Goal: Task Accomplishment & Management: Manage account settings

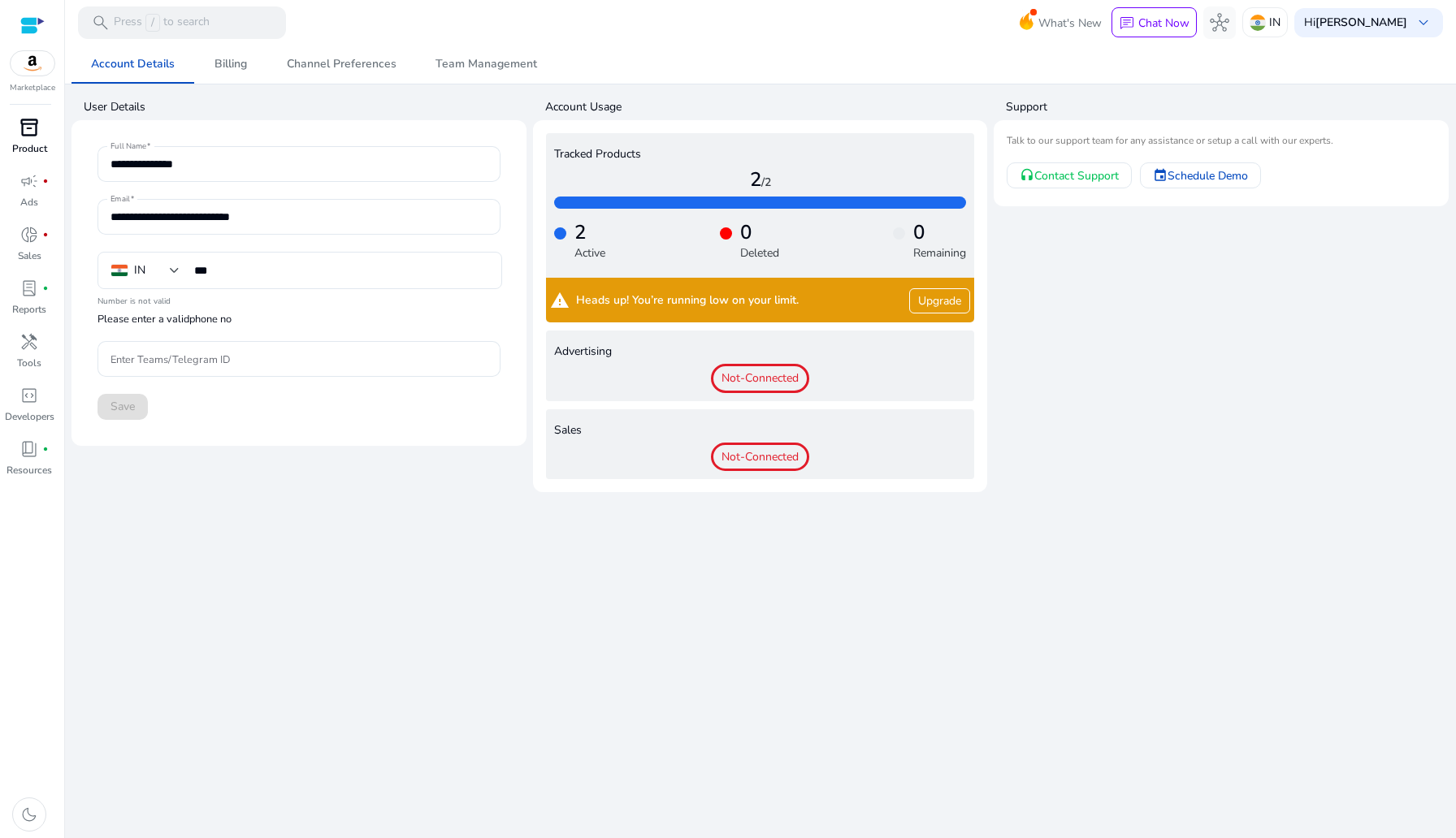
click at [27, 133] on span "inventory_2" at bounding box center [28, 127] width 19 height 19
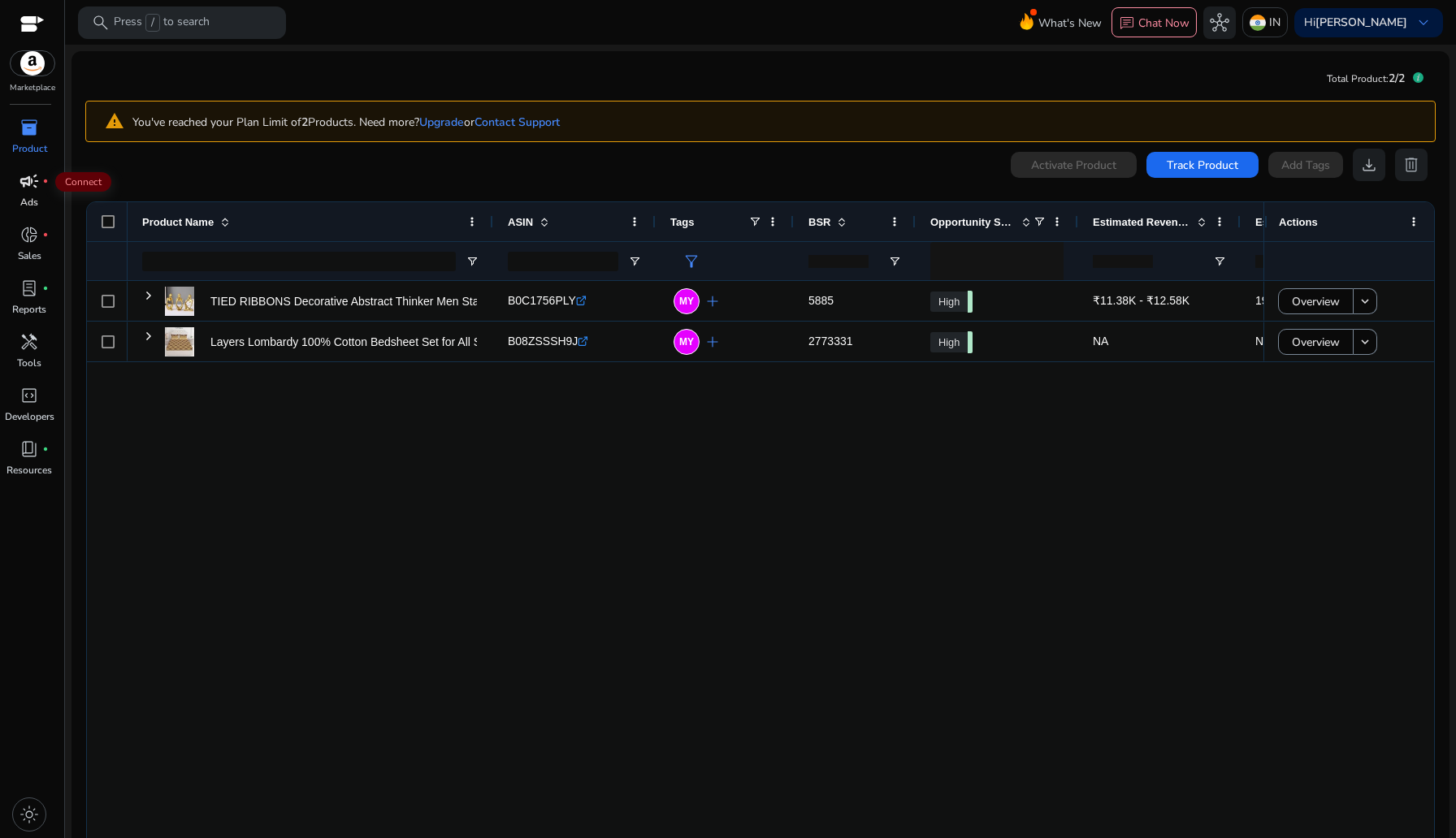
click at [32, 183] on span "campaign" at bounding box center [28, 181] width 19 height 19
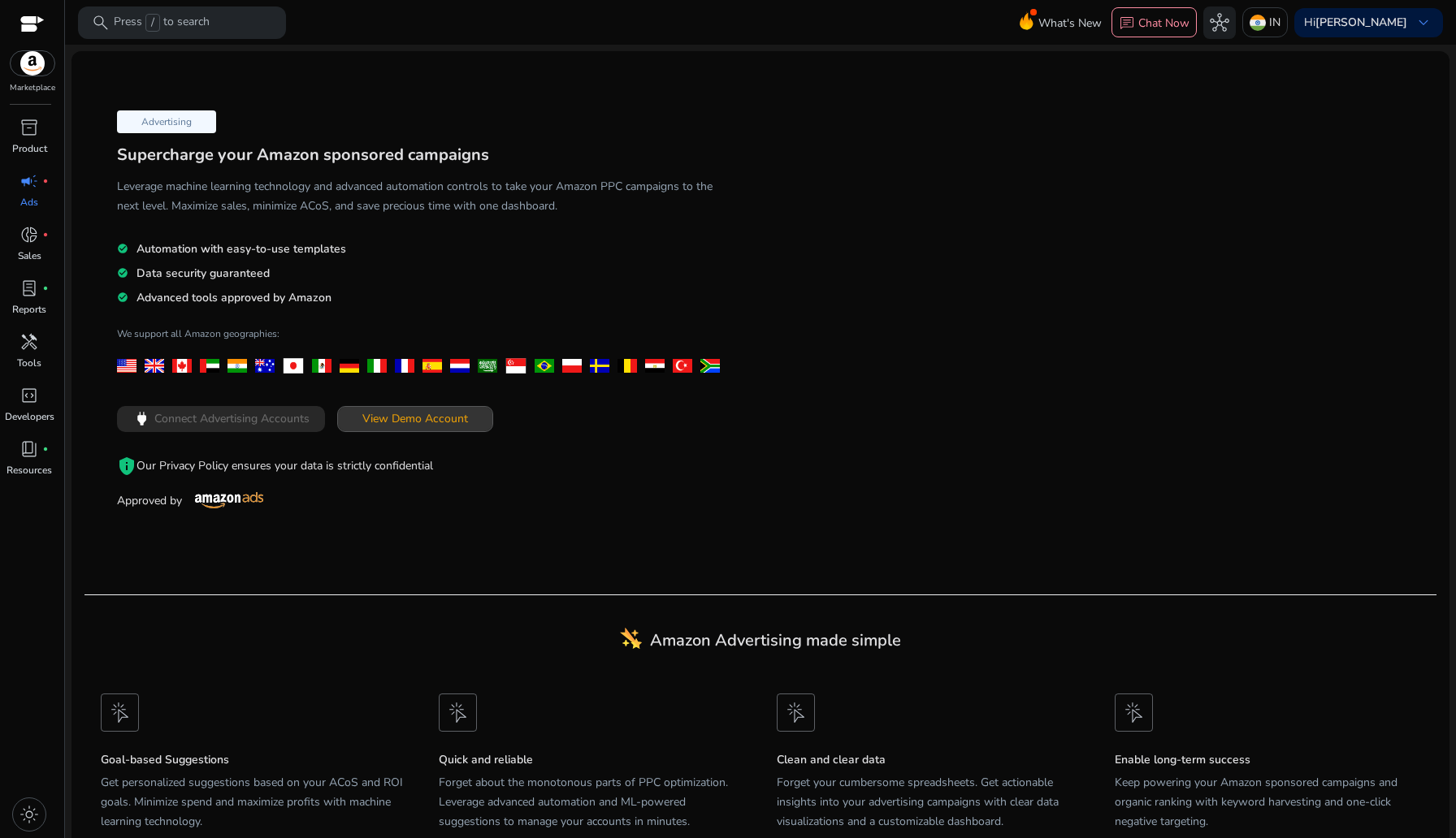
click at [427, 430] on span at bounding box center [415, 419] width 154 height 39
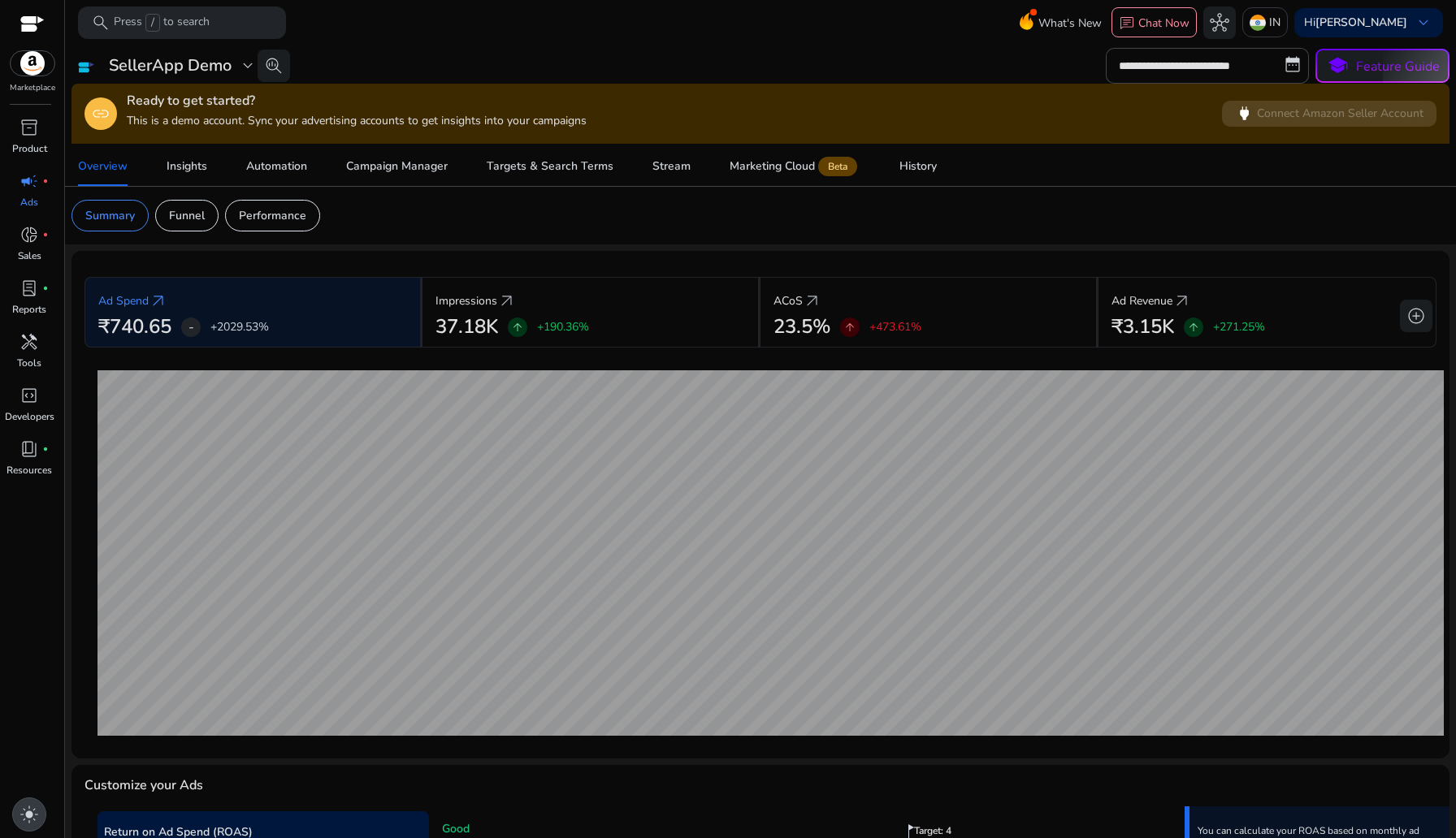
click at [30, 810] on span "light_mode" at bounding box center [28, 815] width 19 height 19
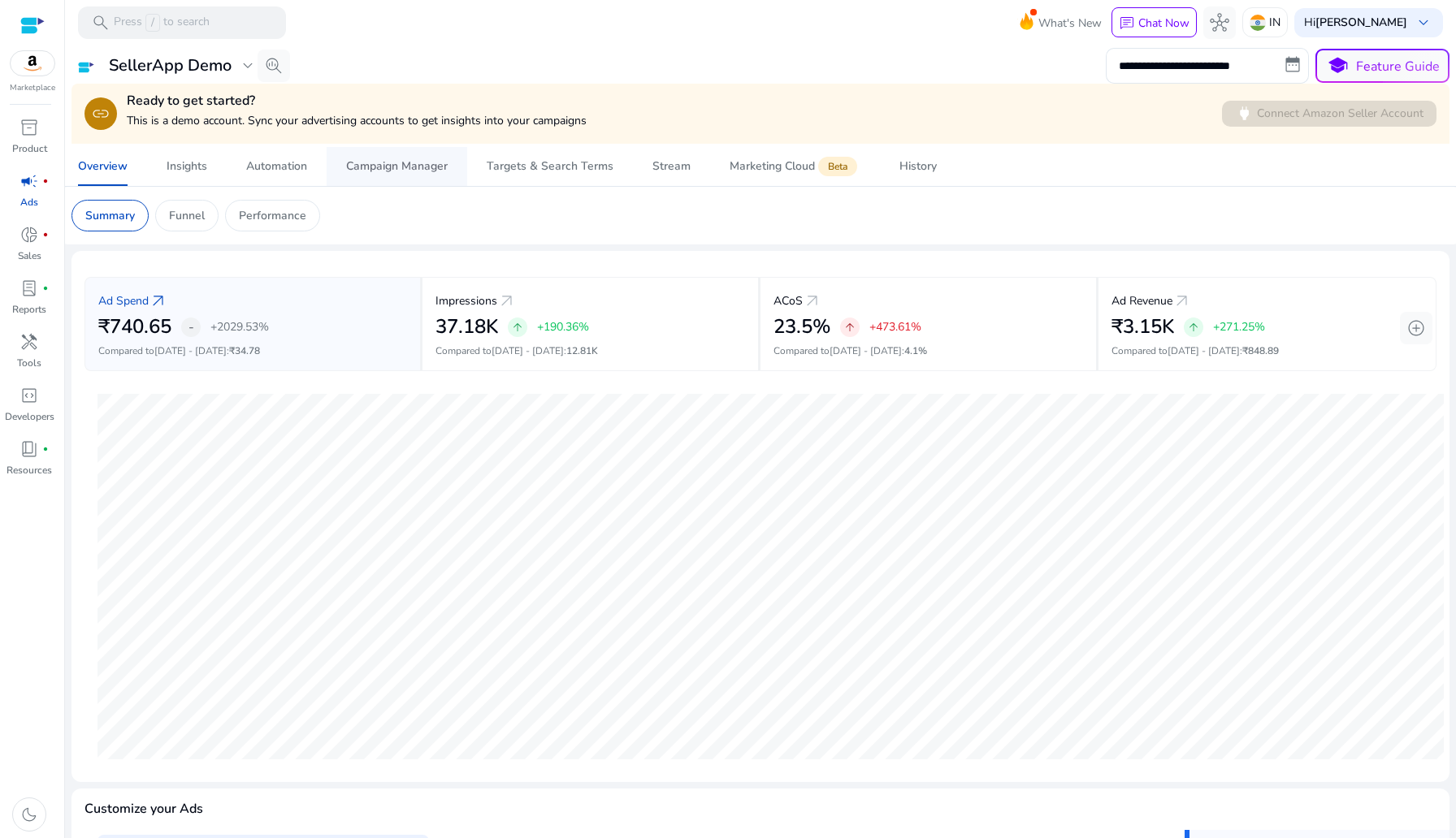
click at [430, 167] on div "Campaign Manager" at bounding box center [396, 167] width 101 height 12
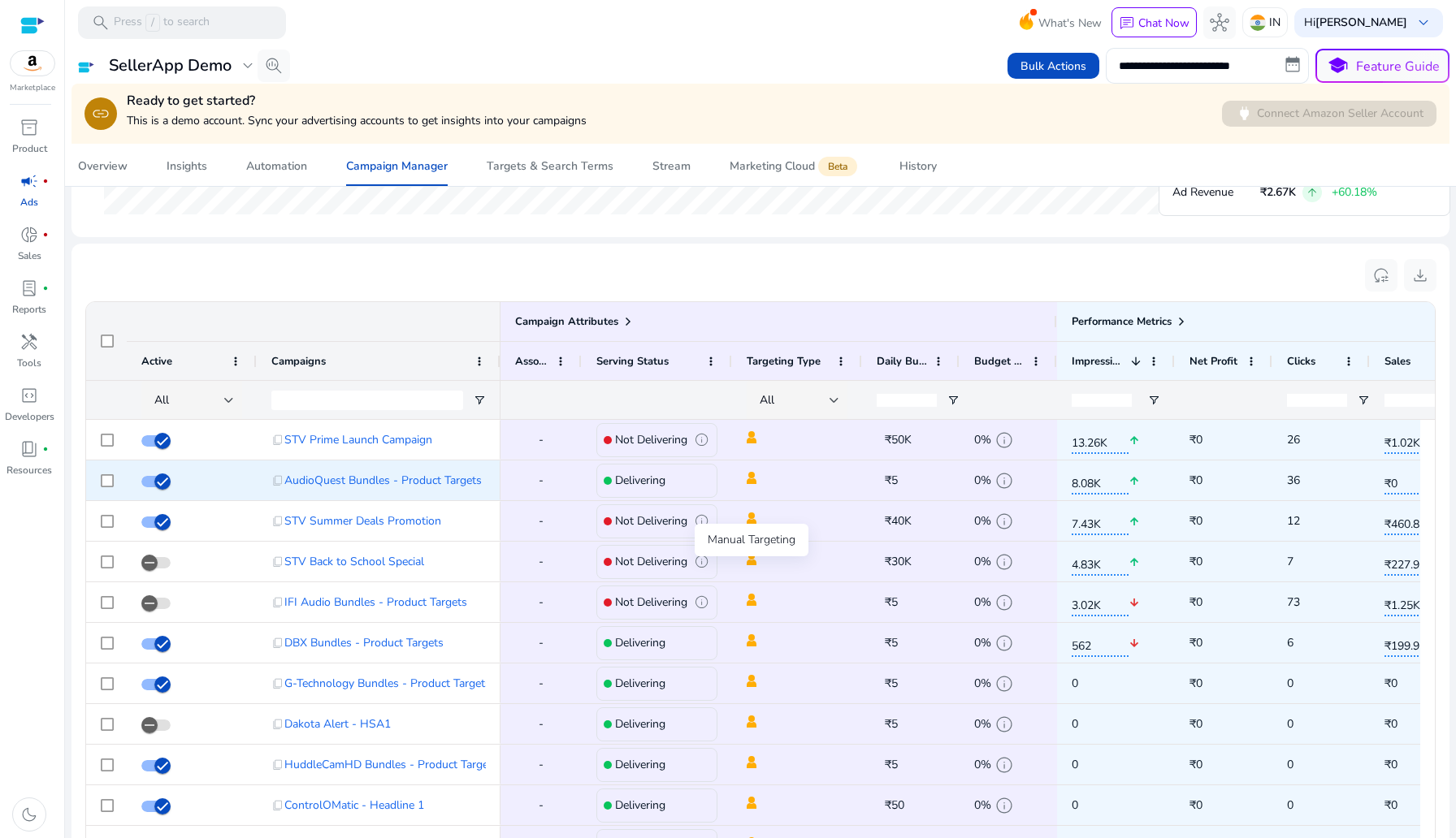
scroll to position [1004, 0]
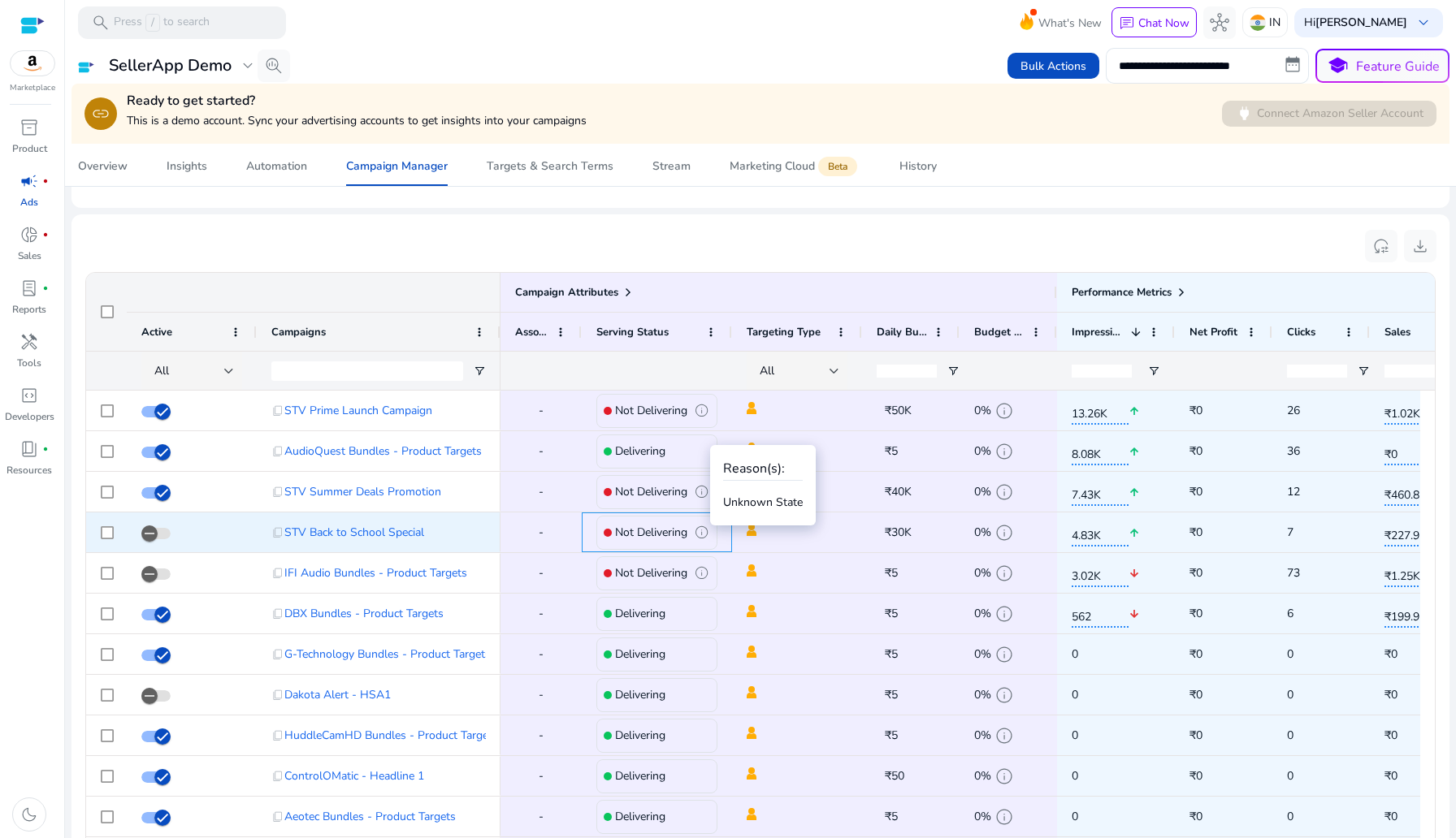
click at [627, 545] on p "Not Delivering" at bounding box center [651, 532] width 72 height 33
click at [599, 531] on div "Not Delivering info" at bounding box center [656, 532] width 121 height 34
click at [618, 531] on p "Not Delivering" at bounding box center [651, 532] width 72 height 33
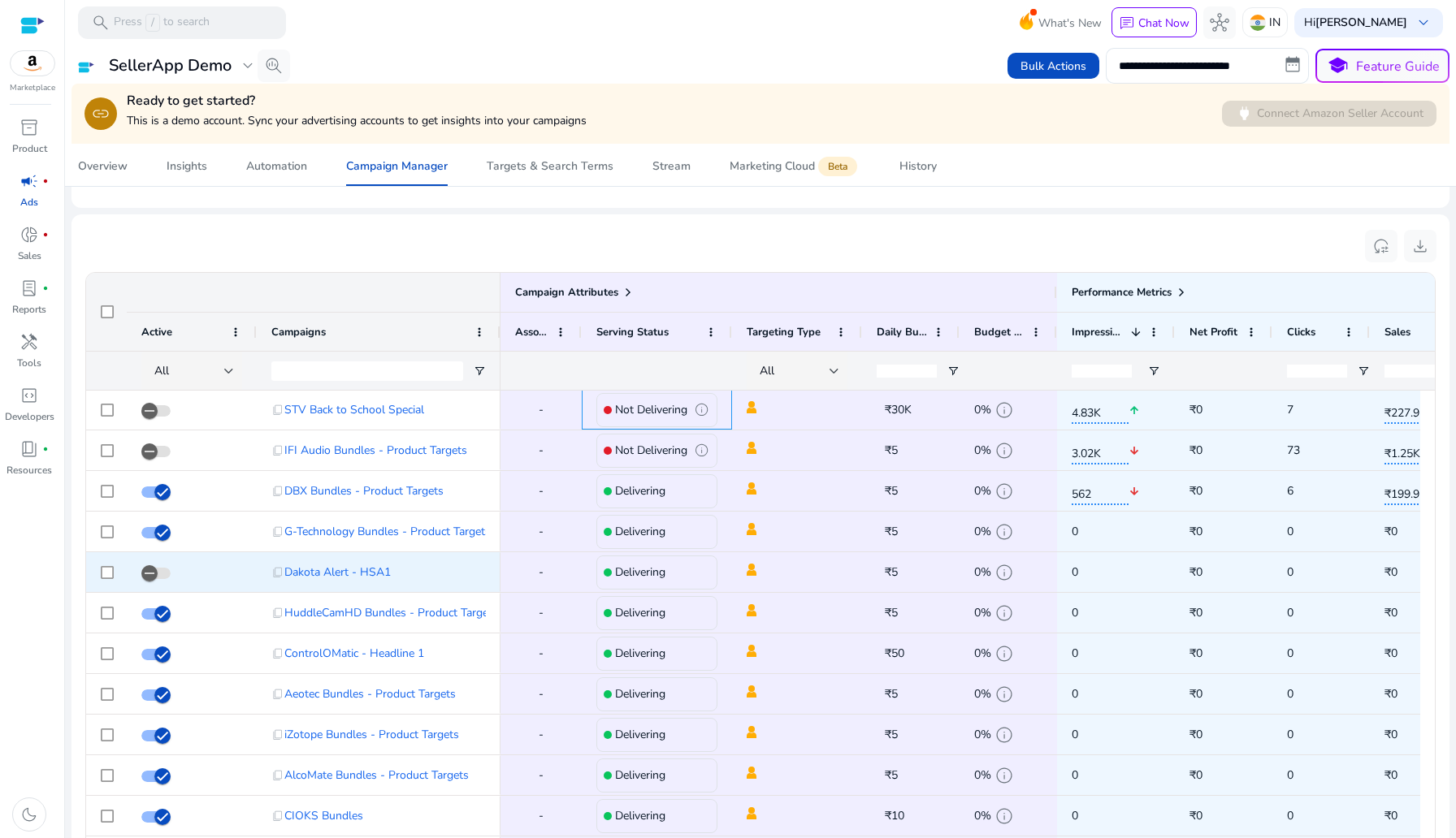
scroll to position [0, 0]
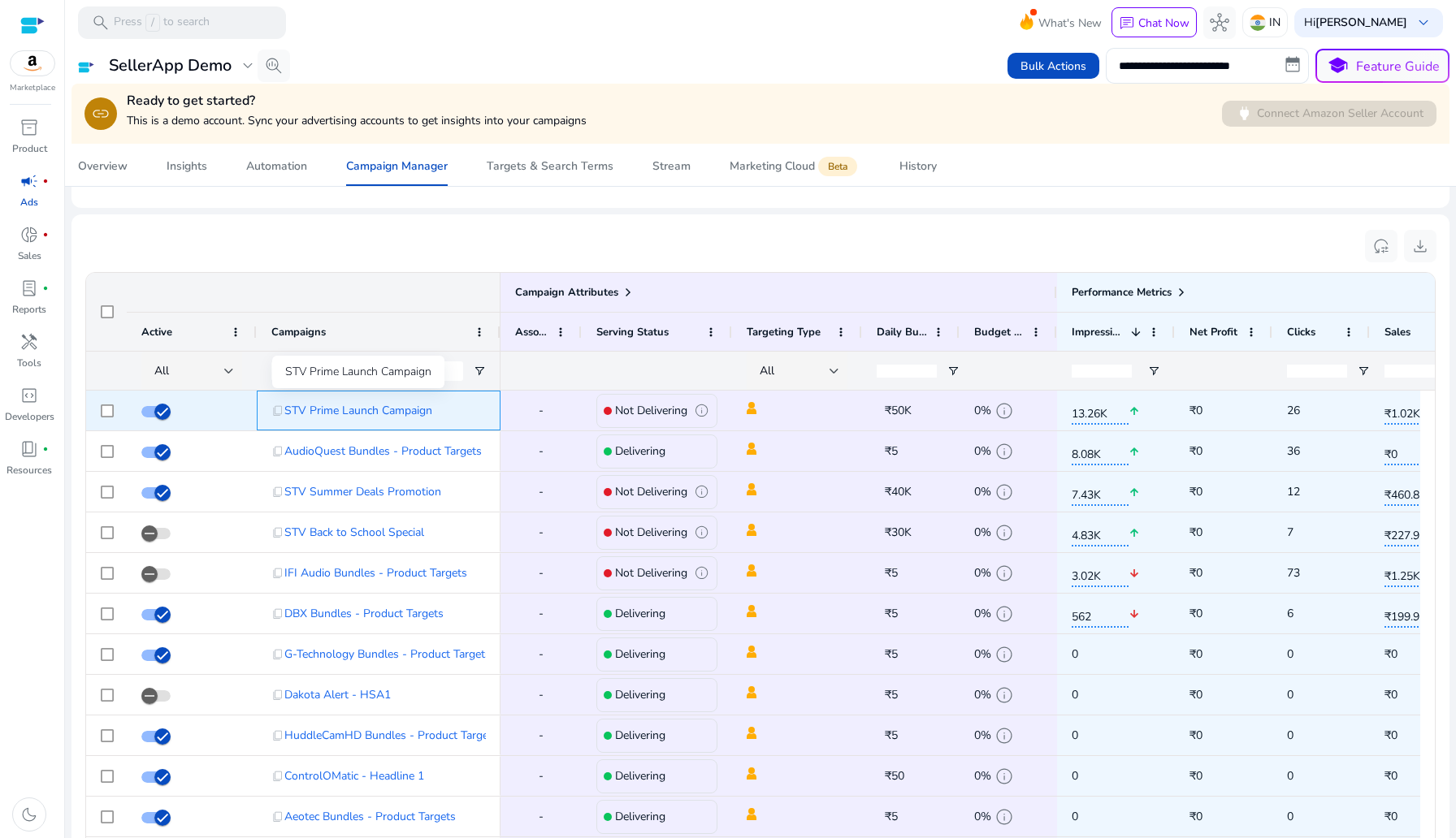
click at [326, 415] on span "STV Prime Launch Campaign" at bounding box center [358, 411] width 148 height 33
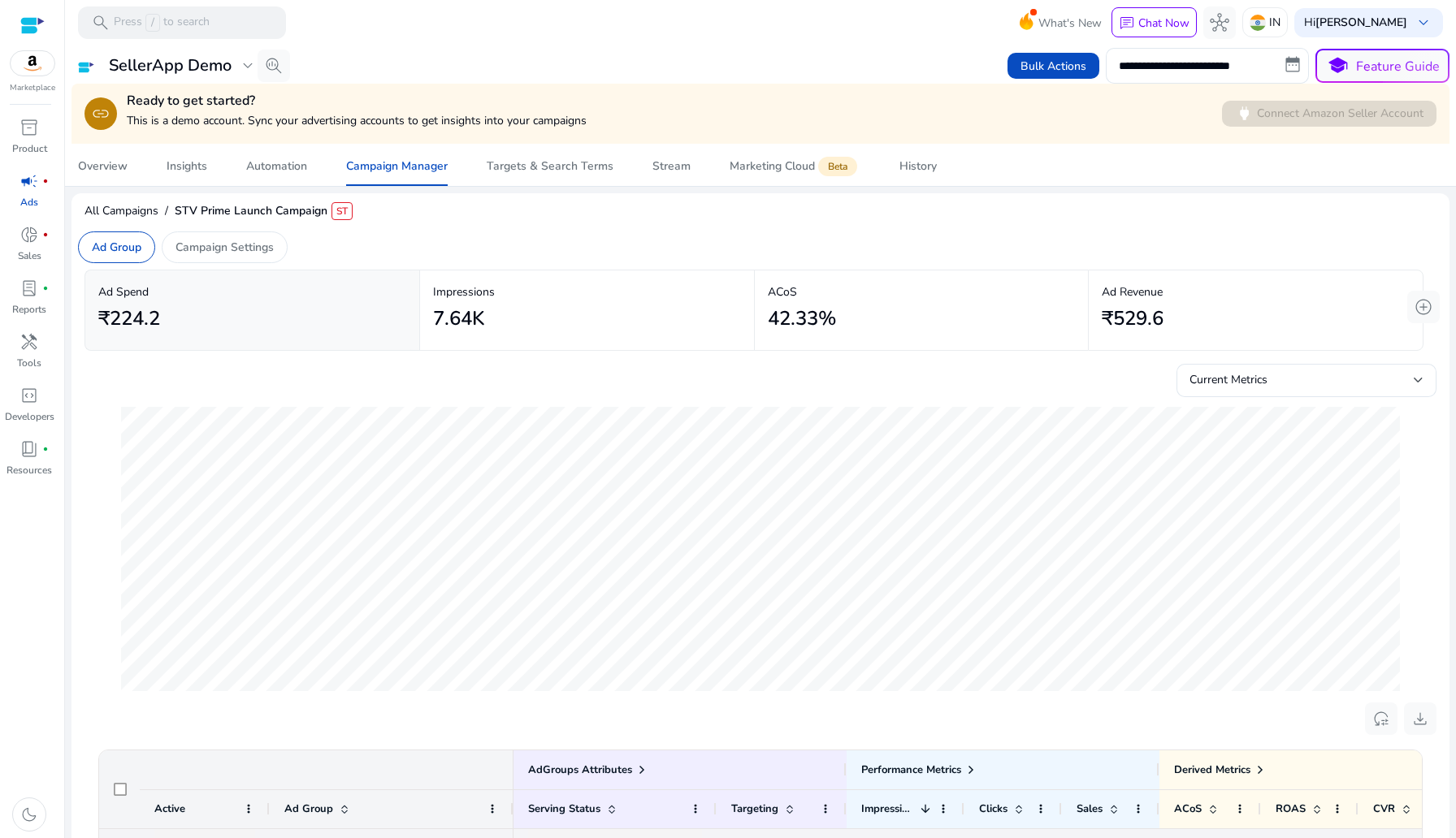
click at [247, 229] on div "Ad Group Campaign Settings" at bounding box center [183, 247] width 223 height 44
click at [241, 240] on p "Campaign Settings" at bounding box center [224, 247] width 98 height 17
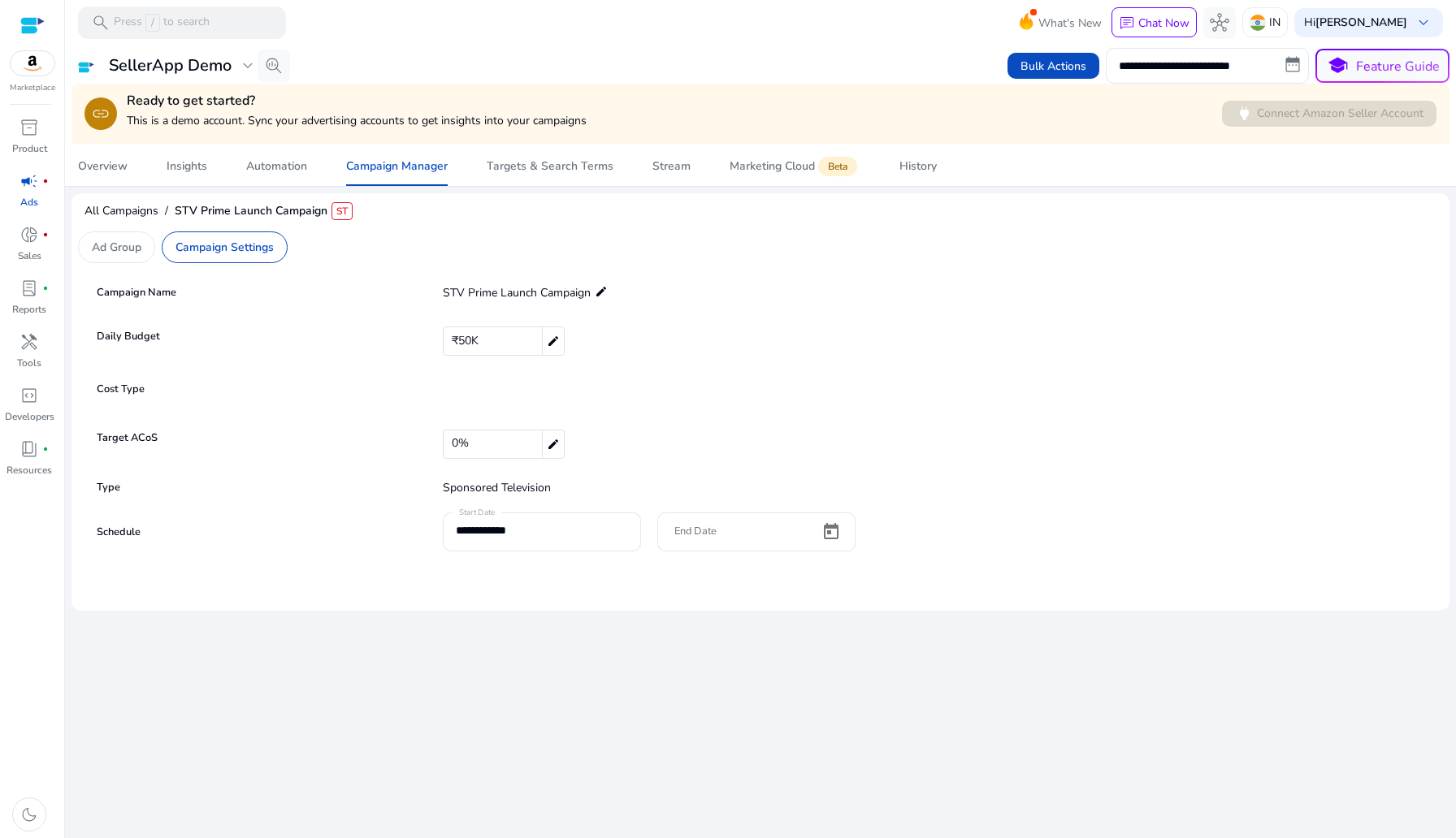
click at [1069, 311] on form "**********" at bounding box center [760, 423] width 1335 height 290
click at [399, 150] on span "Campaign Manager" at bounding box center [396, 167] width 101 height 39
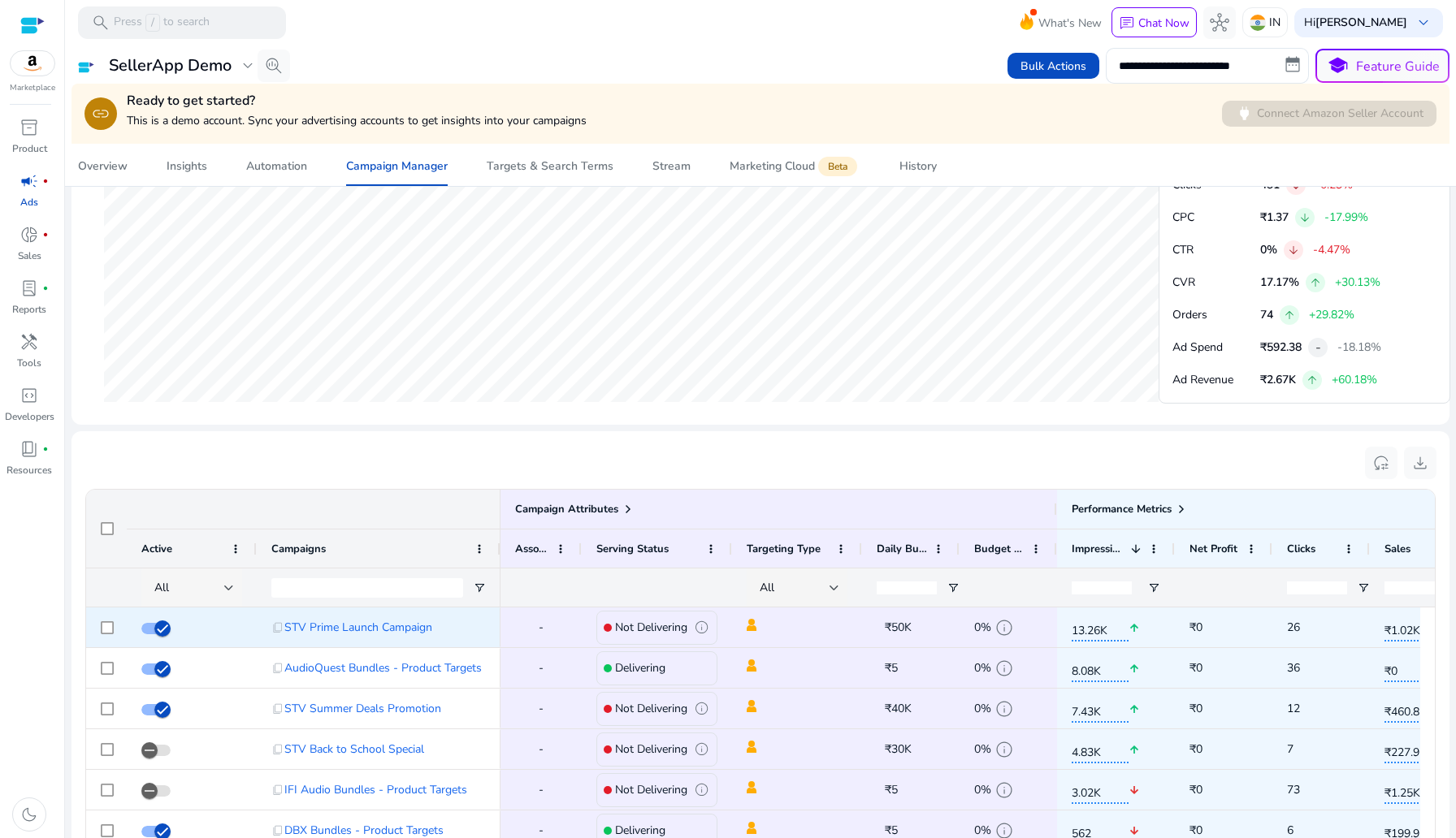
scroll to position [887, 0]
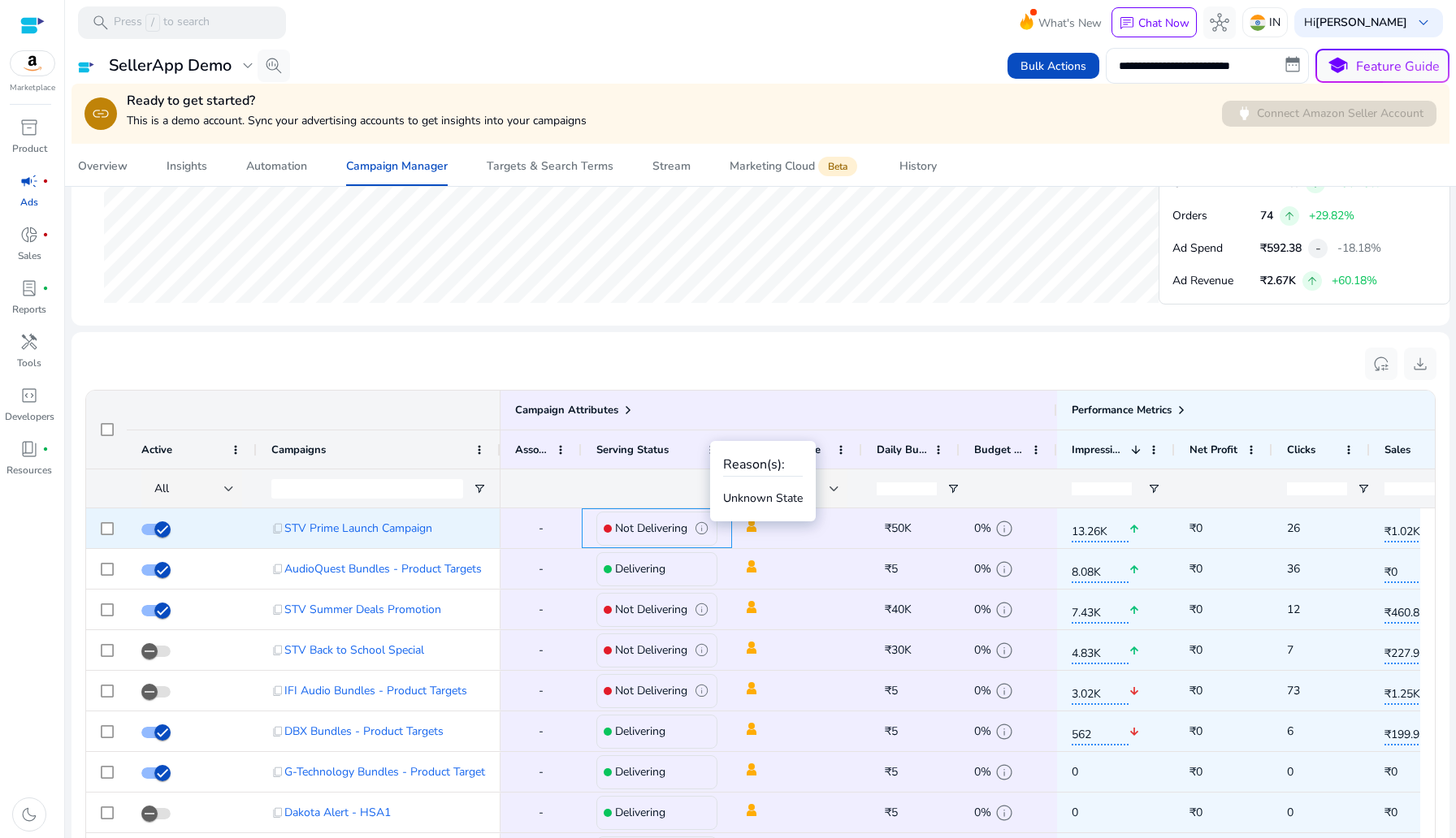
click at [704, 528] on span "info" at bounding box center [702, 528] width 15 height 15
click at [666, 527] on p "Not Delivering" at bounding box center [651, 528] width 72 height 33
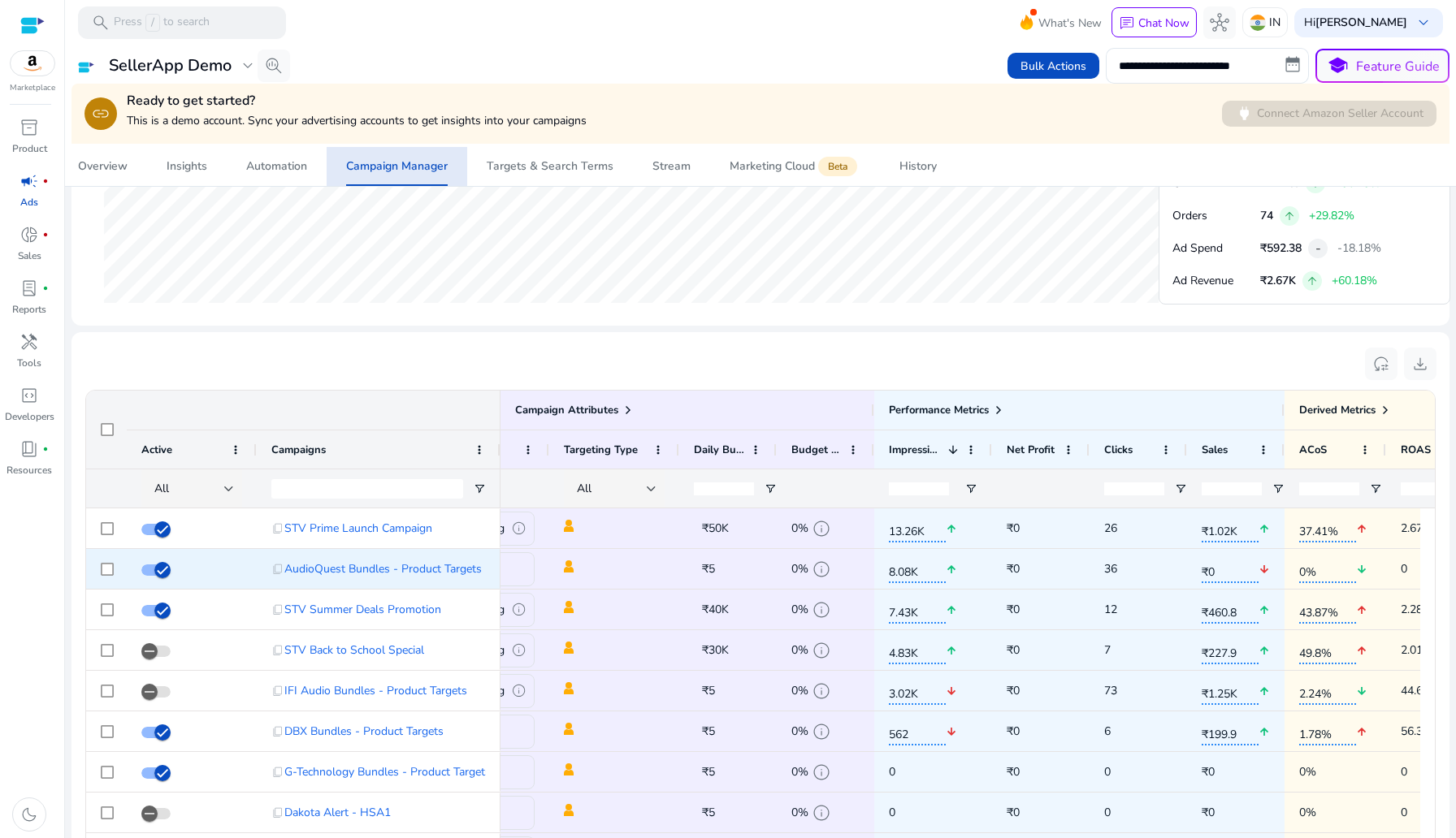
scroll to position [0, 183]
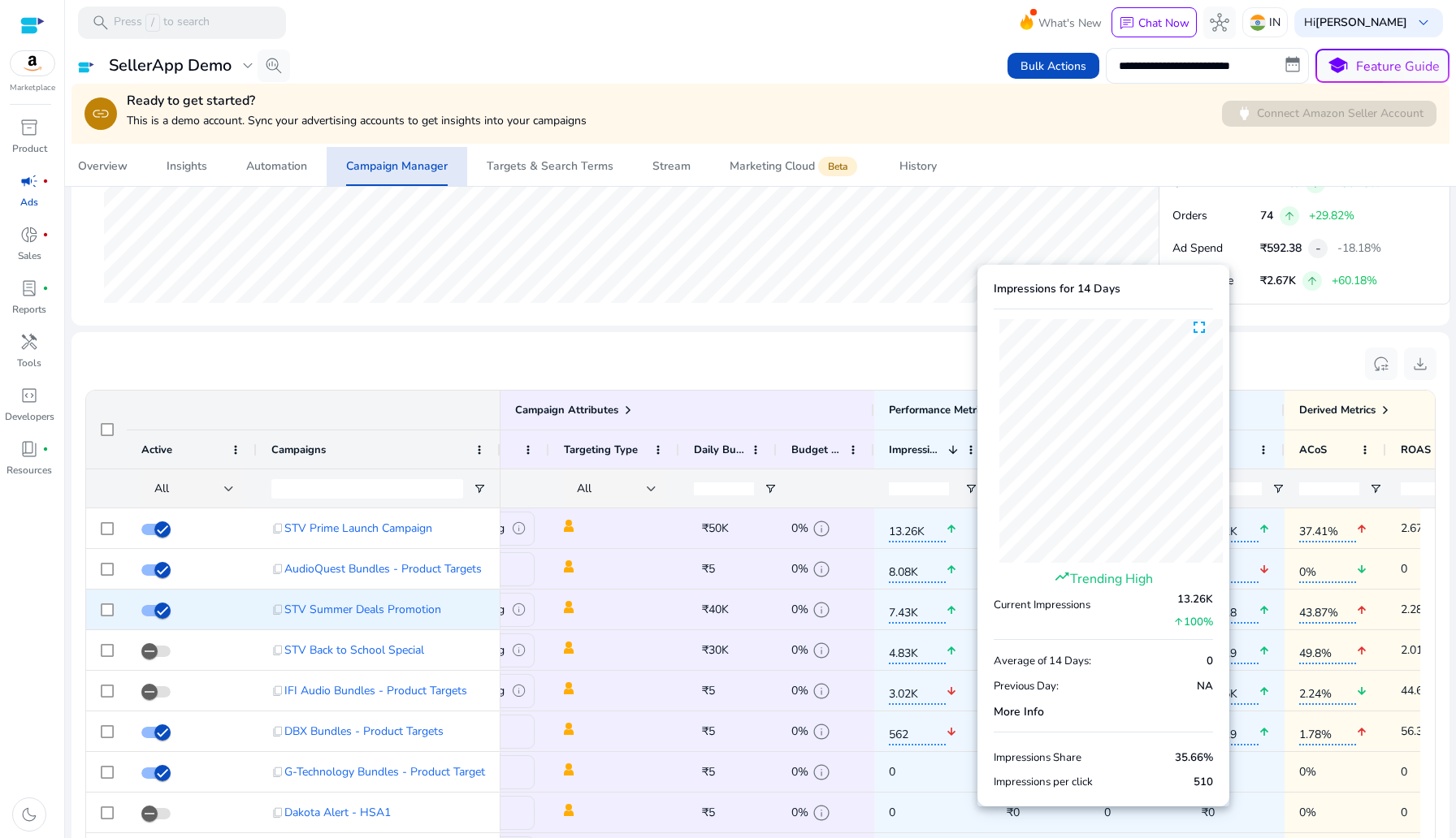
click at [917, 623] on span "7.43K" at bounding box center [918, 609] width 57 height 28
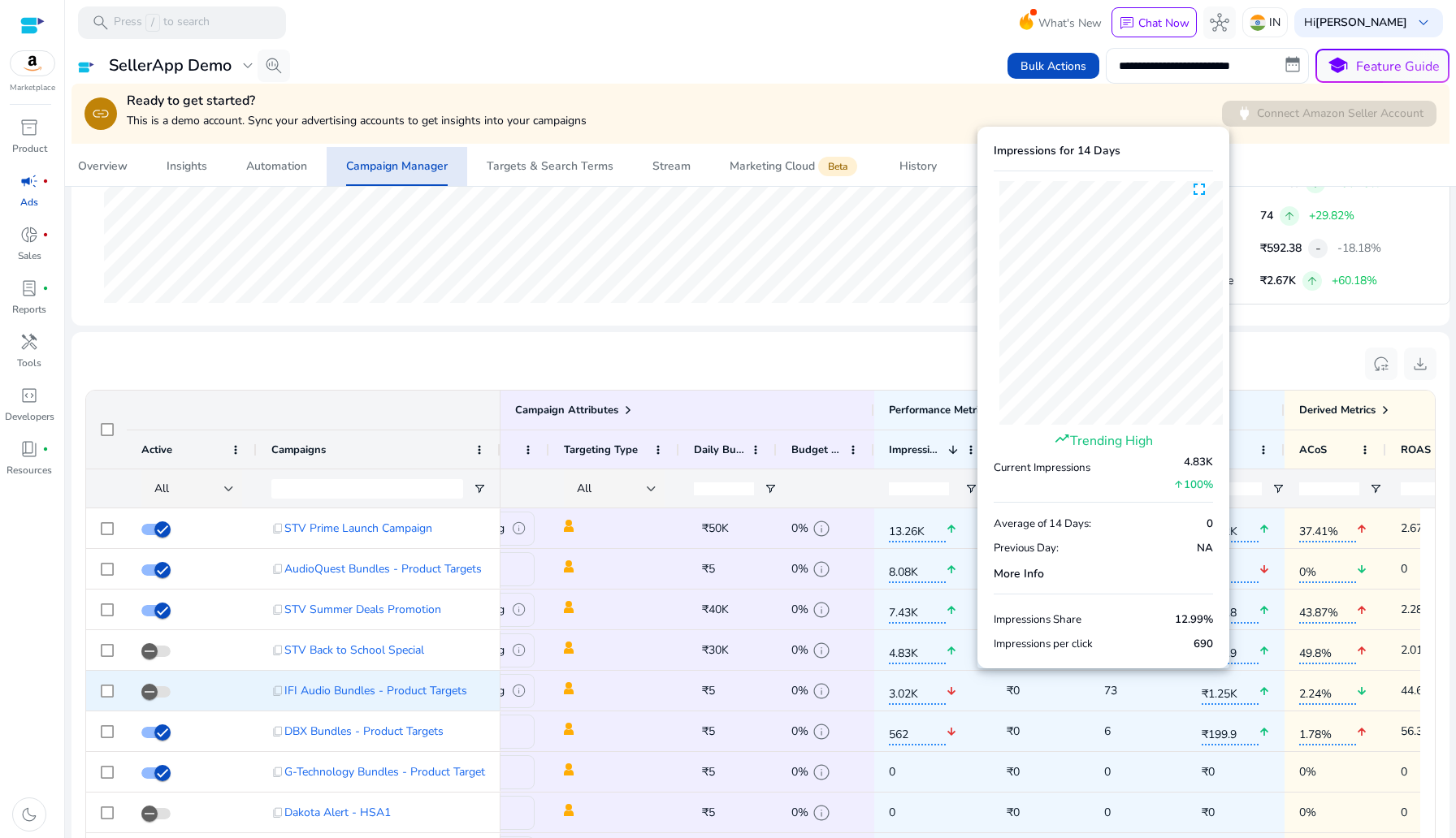
click at [625, 676] on span at bounding box center [614, 691] width 100 height 33
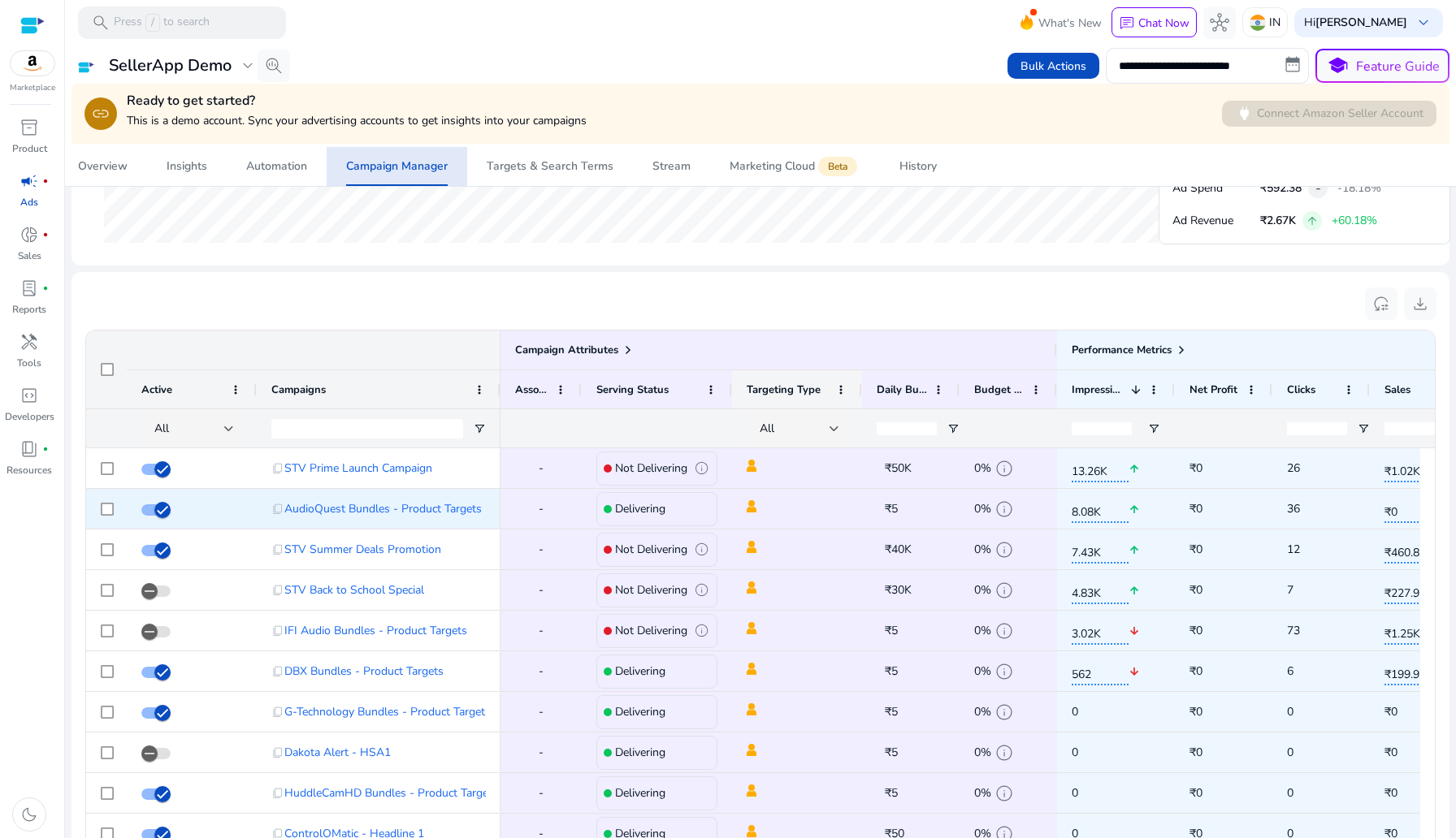
scroll to position [954, 0]
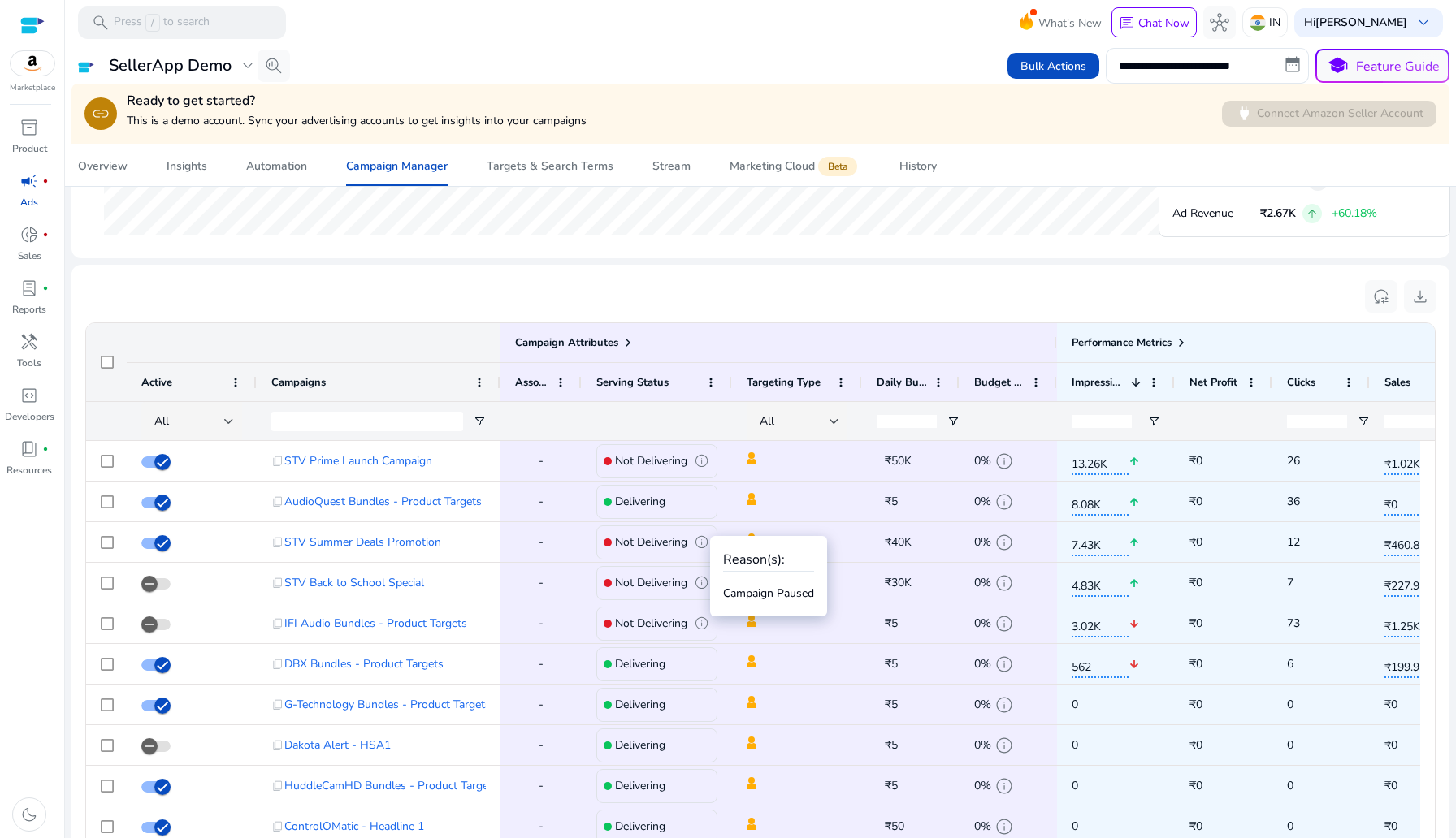
click at [739, 596] on p "Campaign Paused" at bounding box center [769, 594] width 91 height 17
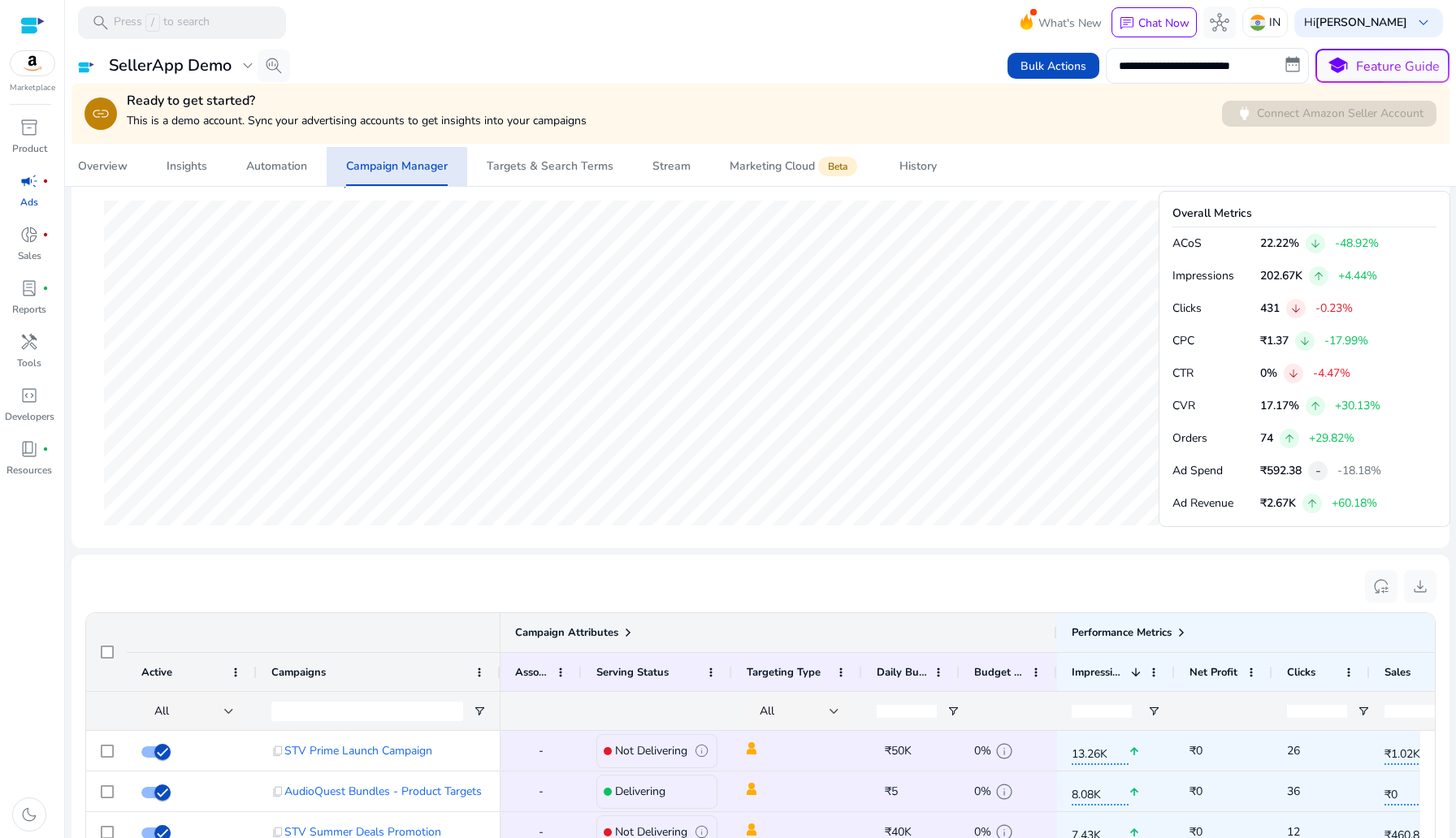
scroll to position [0, 0]
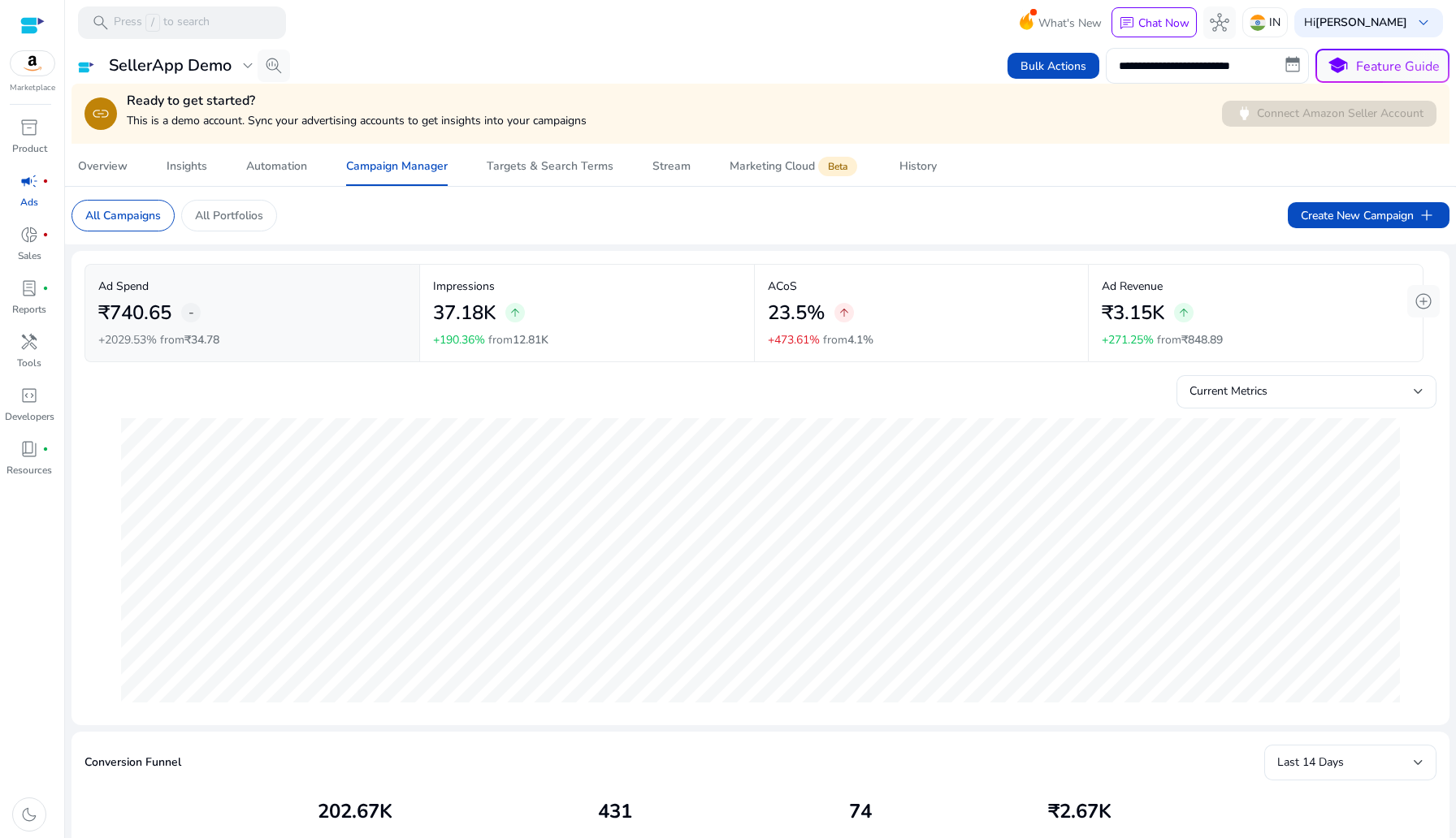
click at [1371, 195] on mat-card "All Campaigns All Portfolios Create New Campaign add" at bounding box center [760, 215] width 1404 height 58
click at [1370, 219] on span "Create New Campaign add" at bounding box center [1369, 215] width 136 height 19
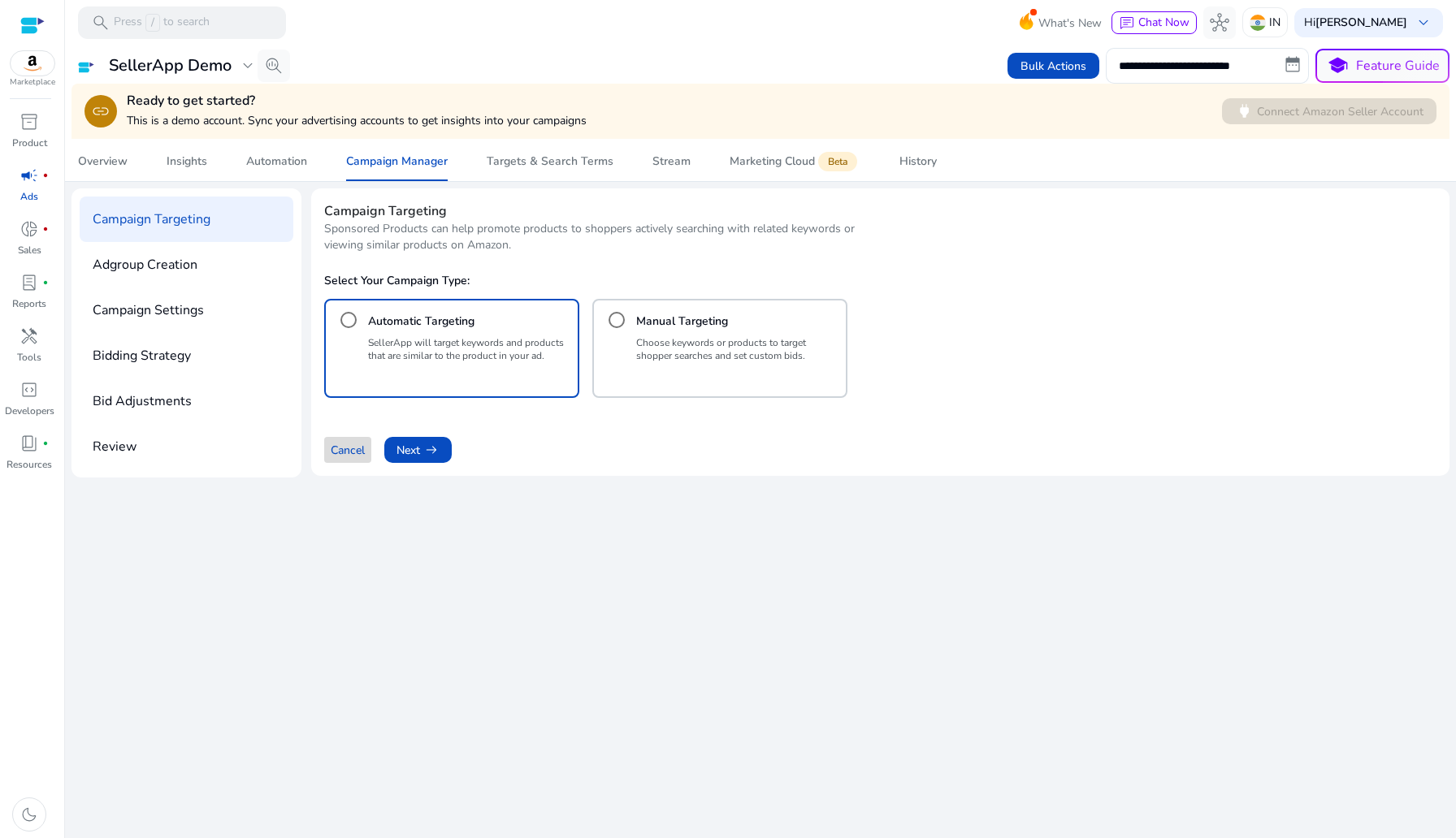
click at [349, 442] on span "Cancel" at bounding box center [347, 450] width 34 height 17
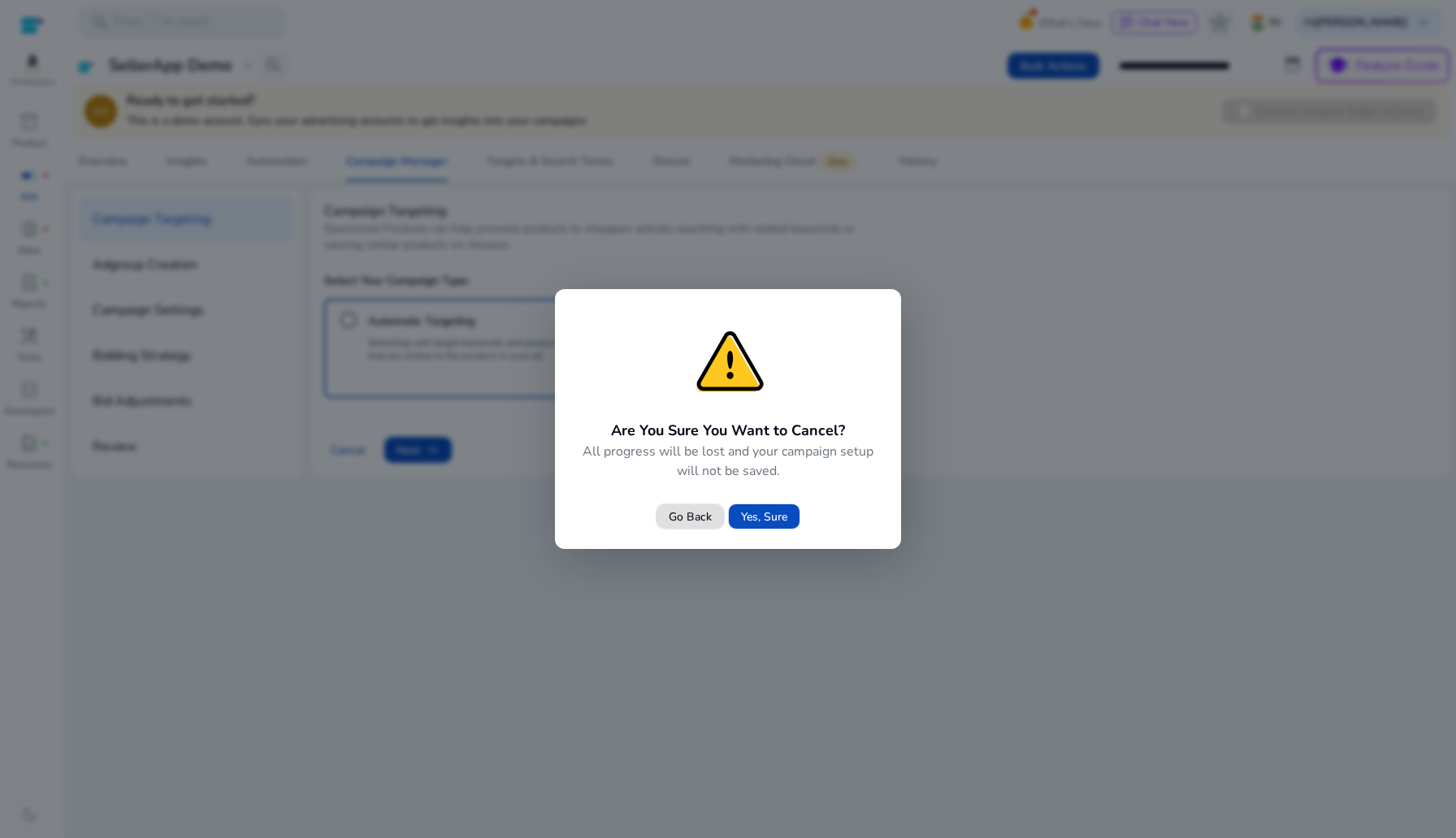
click at [699, 503] on span at bounding box center [690, 517] width 68 height 39
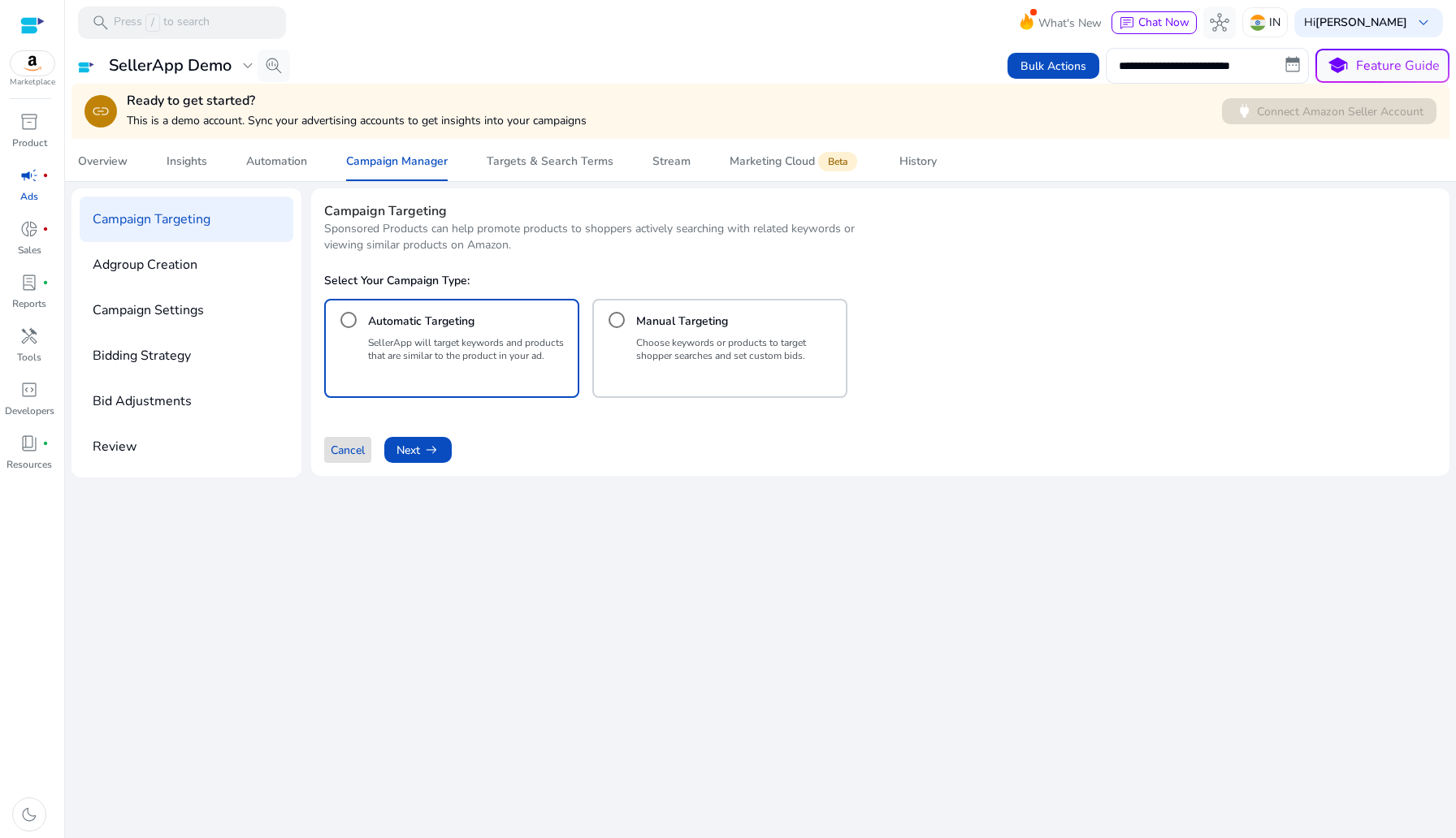
click at [345, 454] on span "Cancel" at bounding box center [347, 450] width 34 height 17
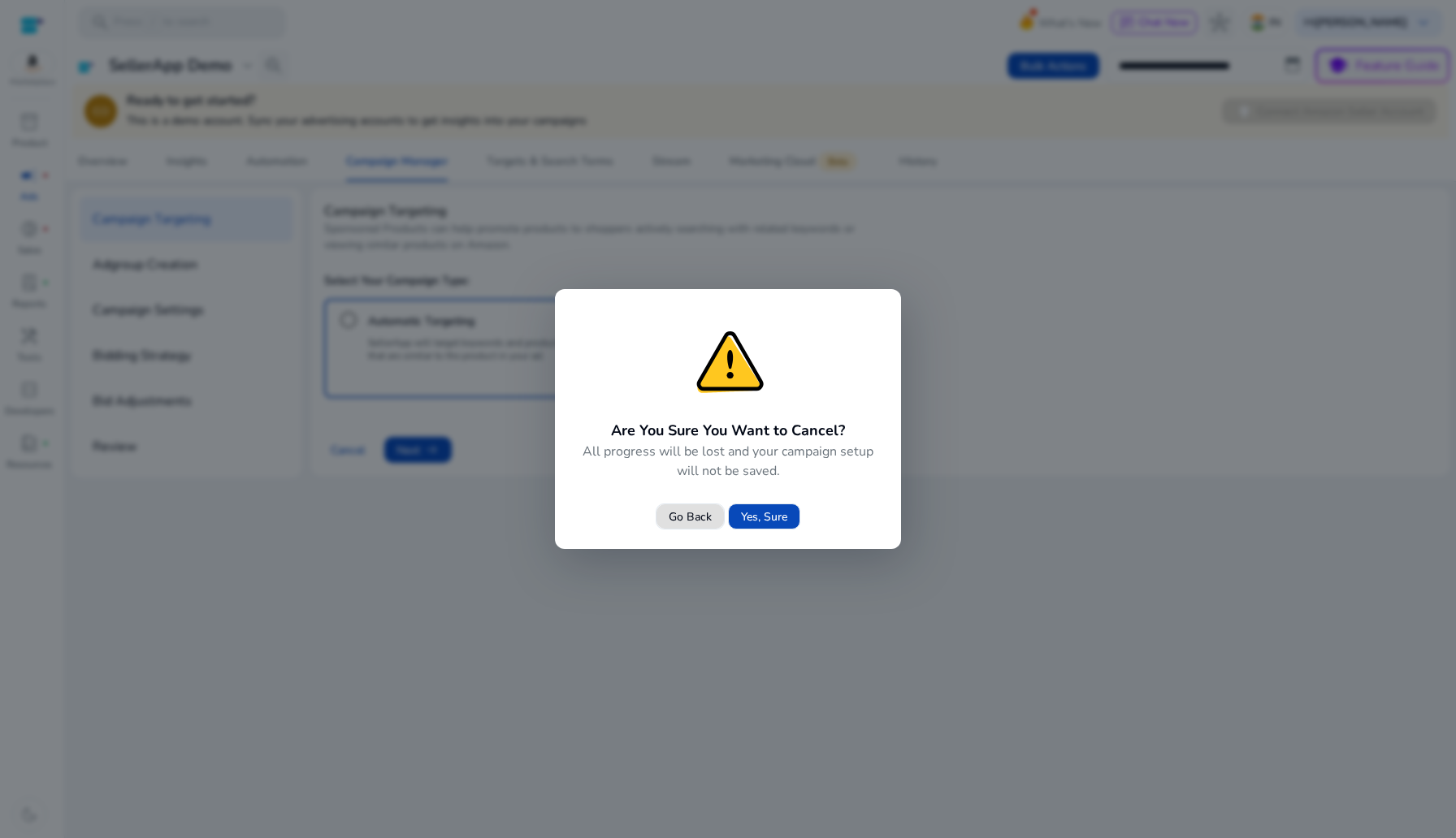
click at [756, 505] on span at bounding box center [764, 517] width 70 height 39
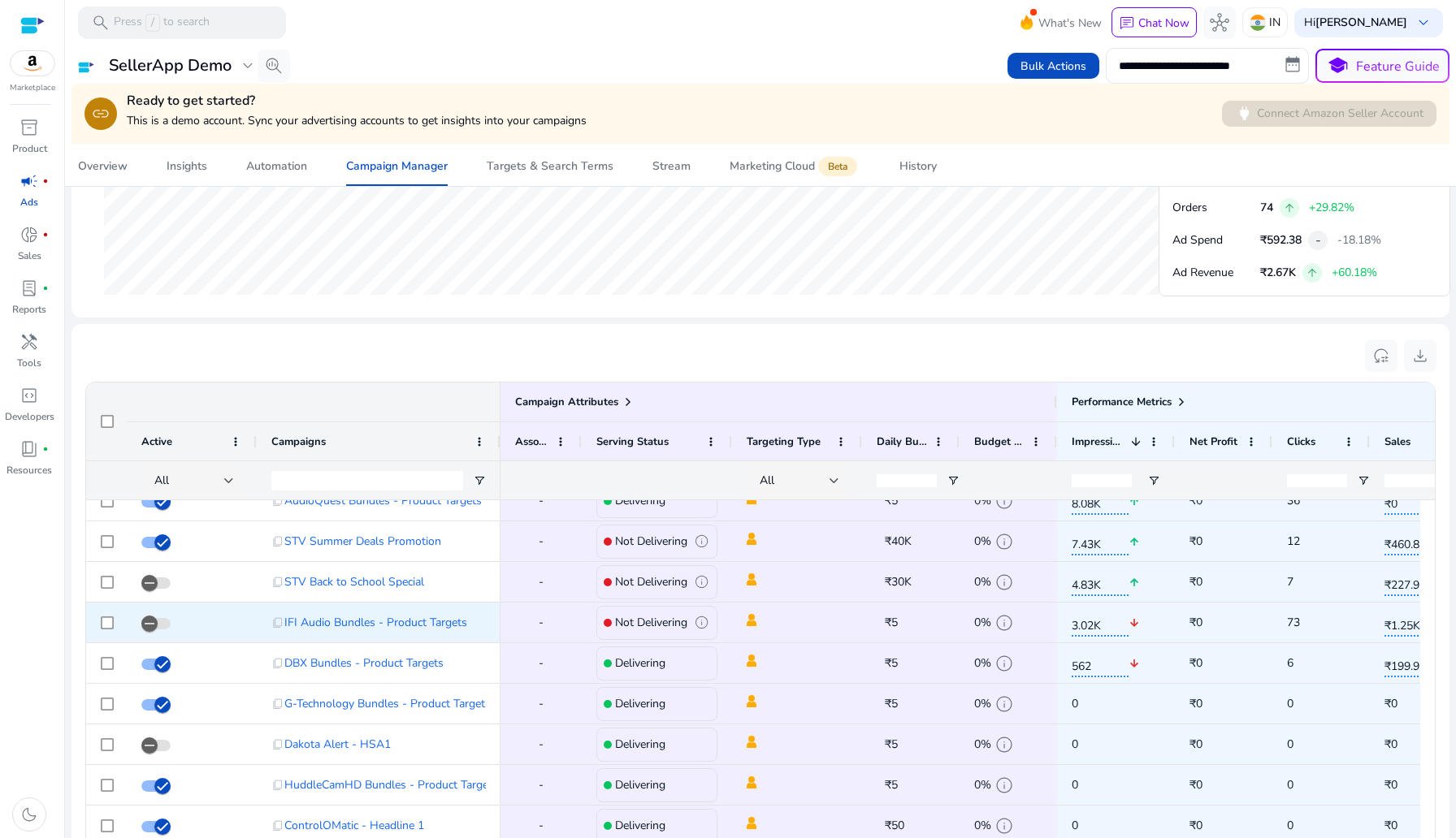
scroll to position [57, 0]
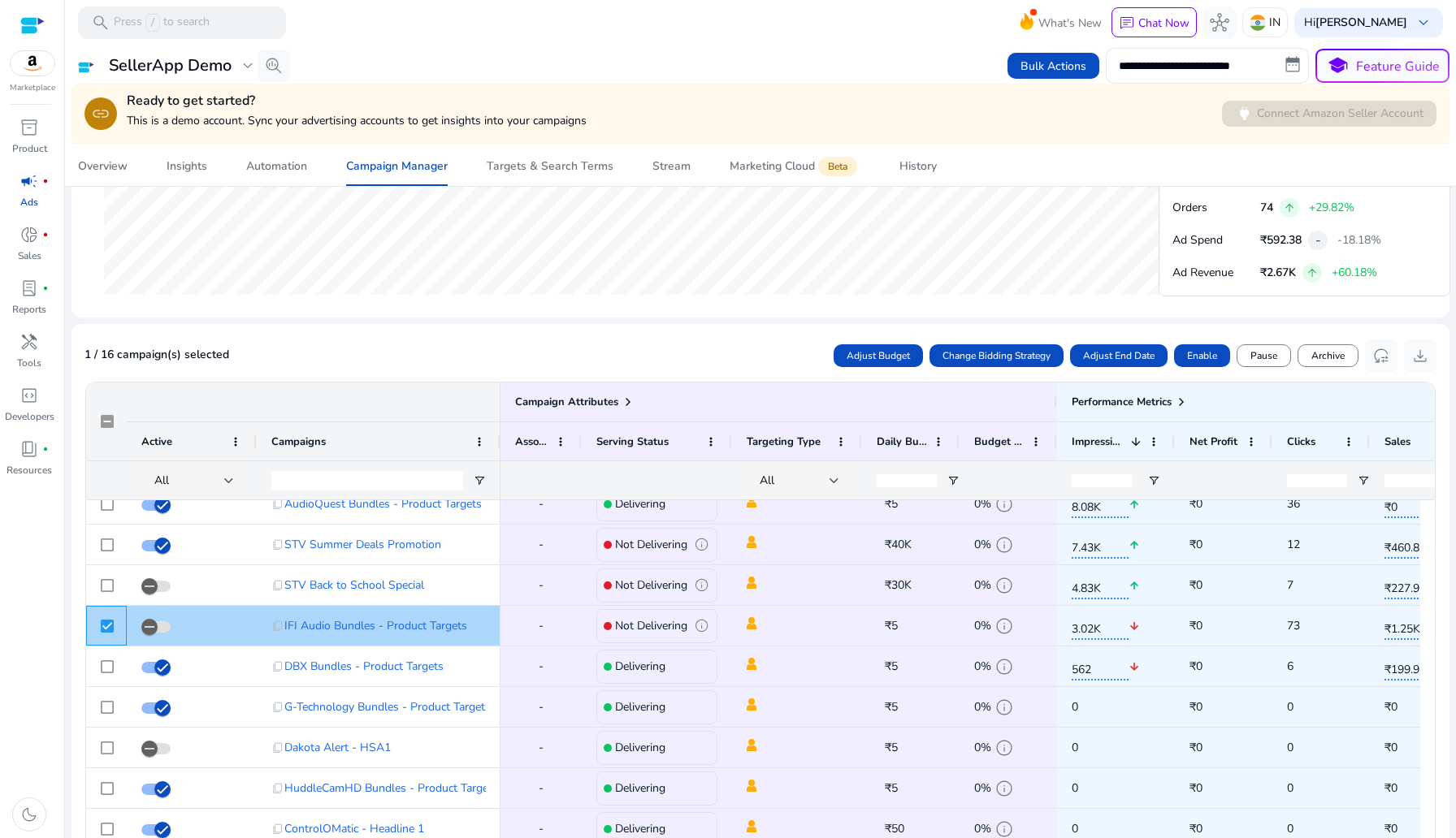
click at [116, 630] on div at bounding box center [106, 626] width 41 height 40
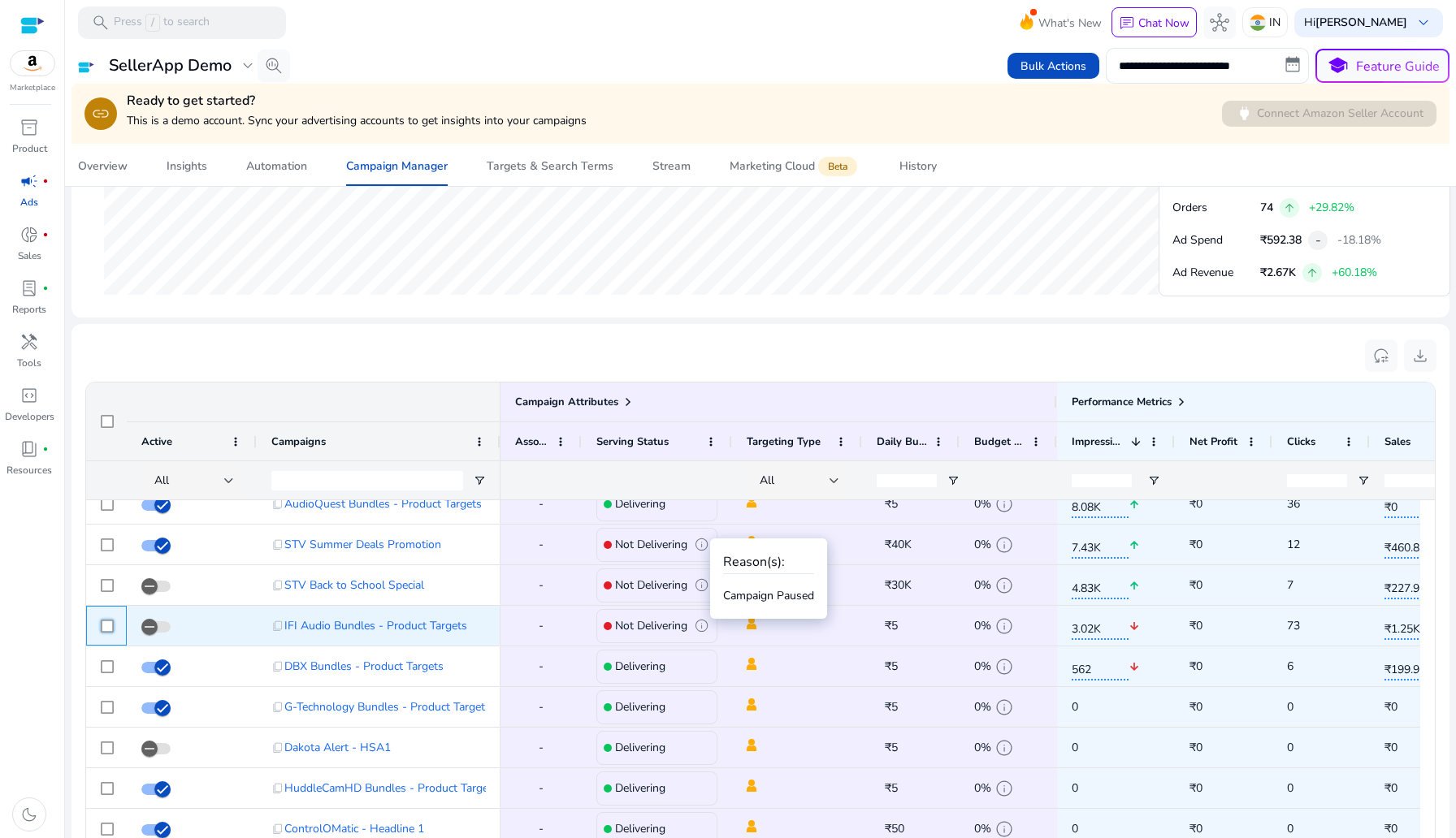
scroll to position [0, 349]
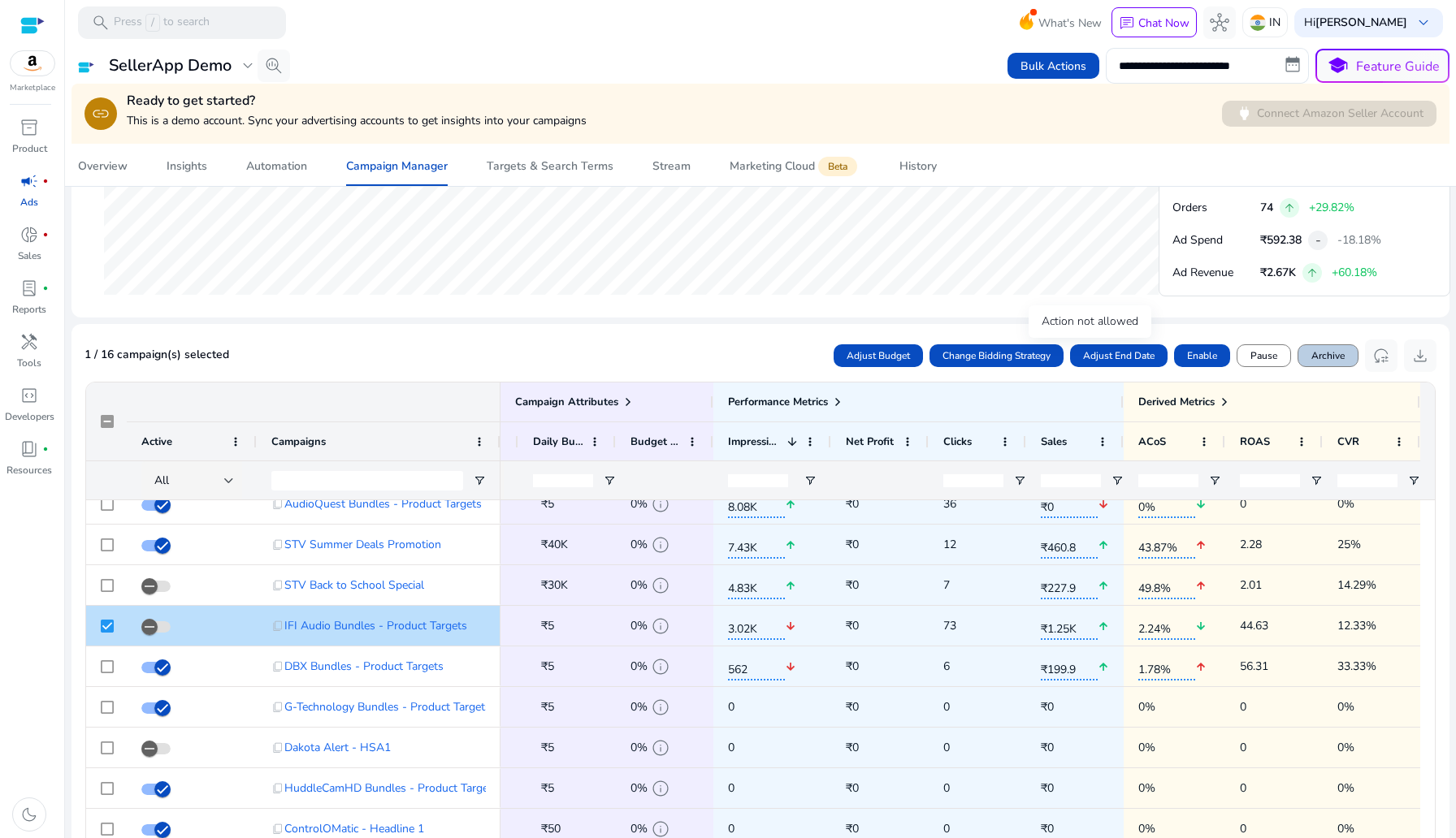
click at [1315, 361] on span "Archive" at bounding box center [1328, 355] width 33 height 14
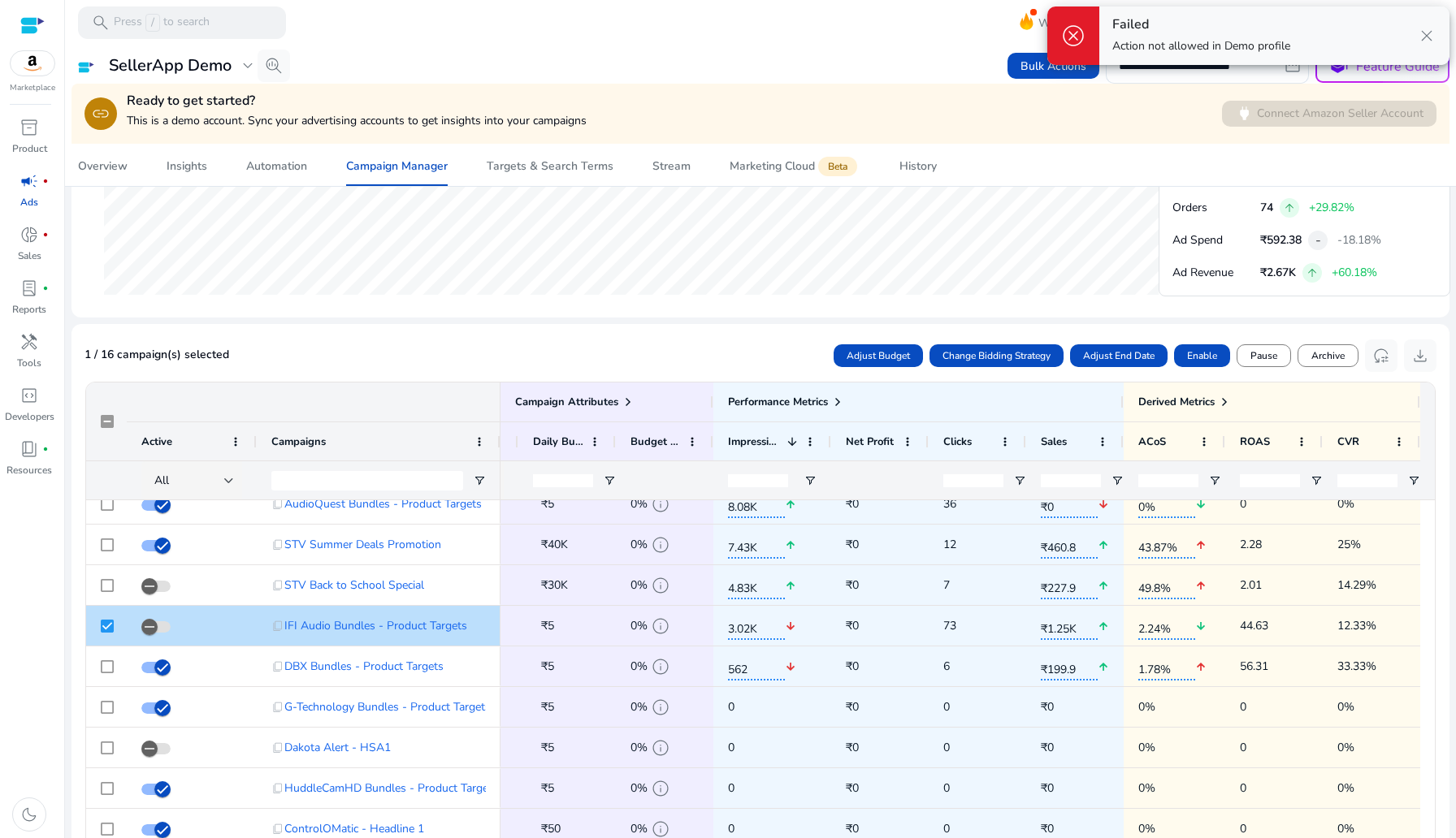
click at [1347, 321] on div "Ad Spend ₹740.65 - +2029.53% from ₹34.78 Impressions 37.18K arrow_upward +190.3…" at bounding box center [760, 229] width 1378 height 1746
click at [1426, 43] on span "close" at bounding box center [1426, 35] width 19 height 19
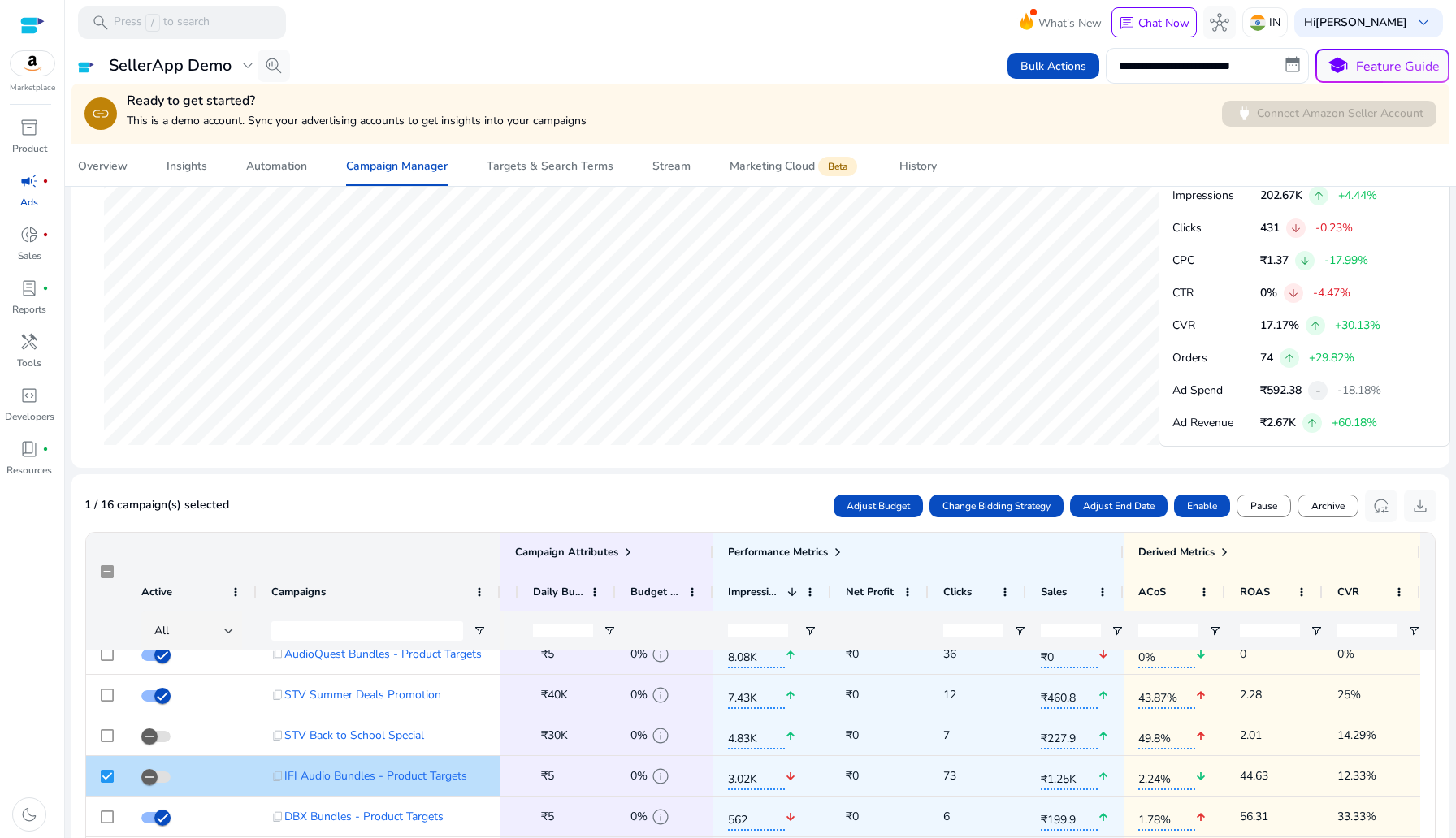
scroll to position [513, 0]
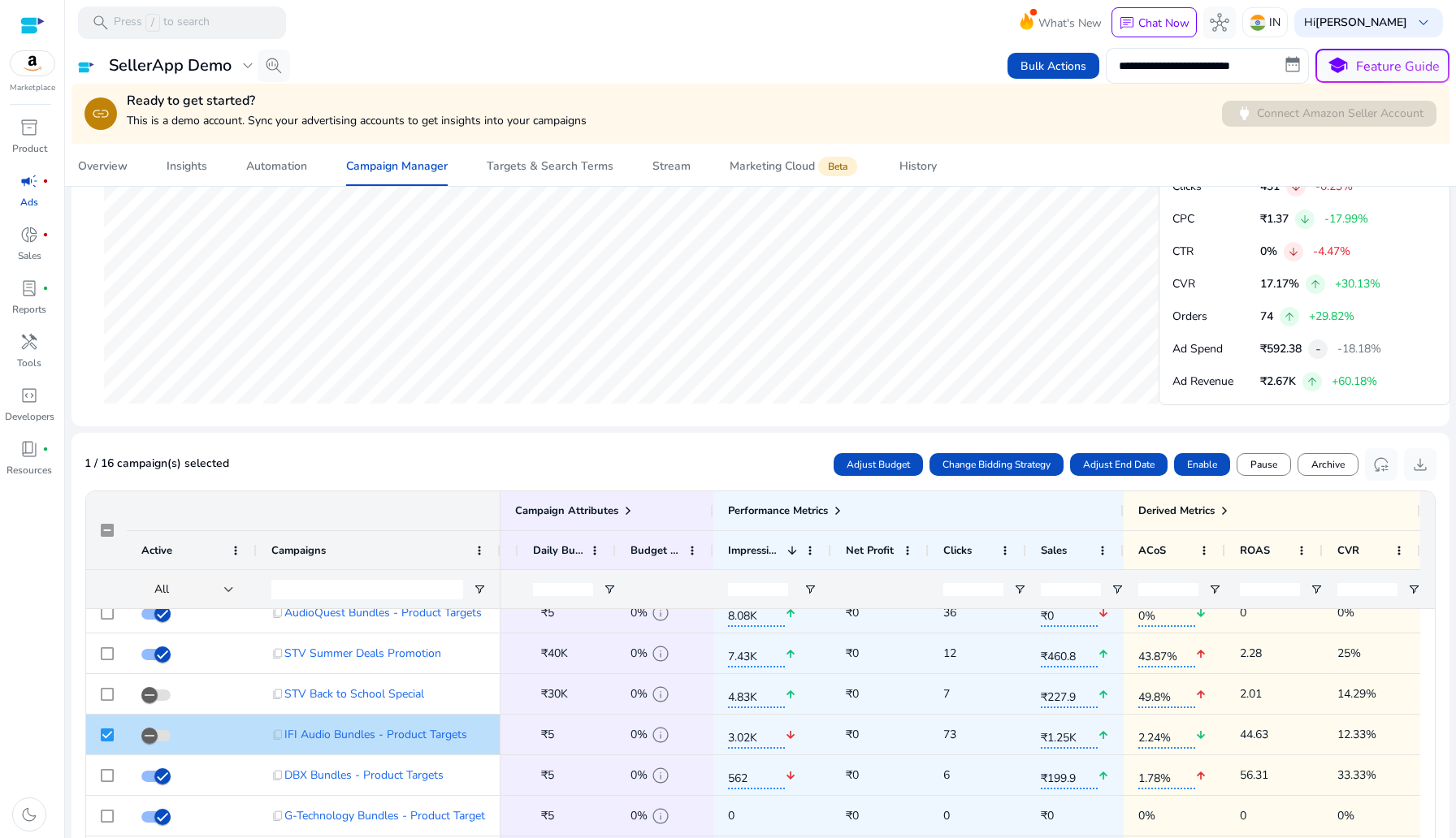
scroll to position [825, 0]
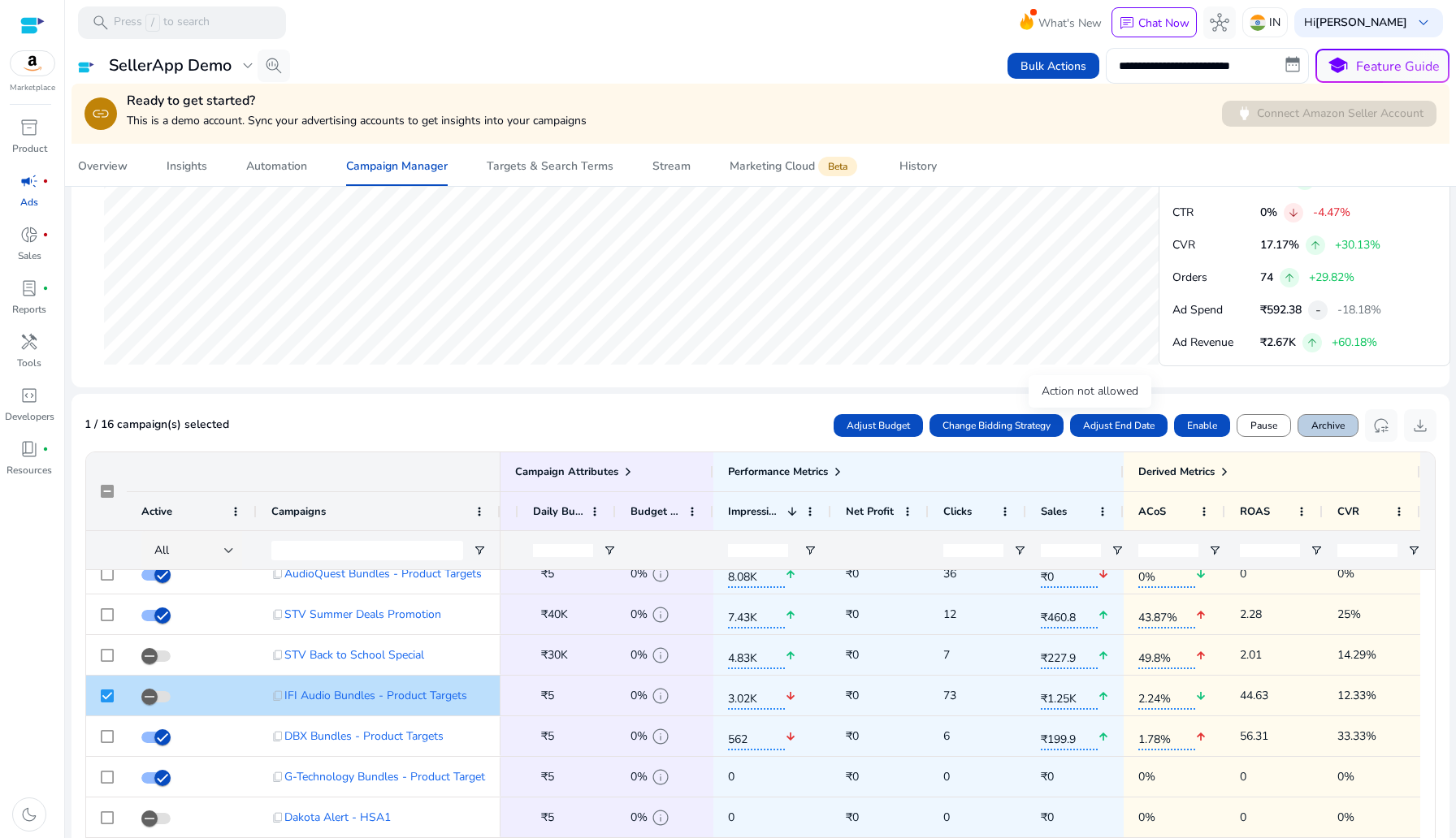
click at [1330, 426] on span "Archive" at bounding box center [1328, 425] width 33 height 14
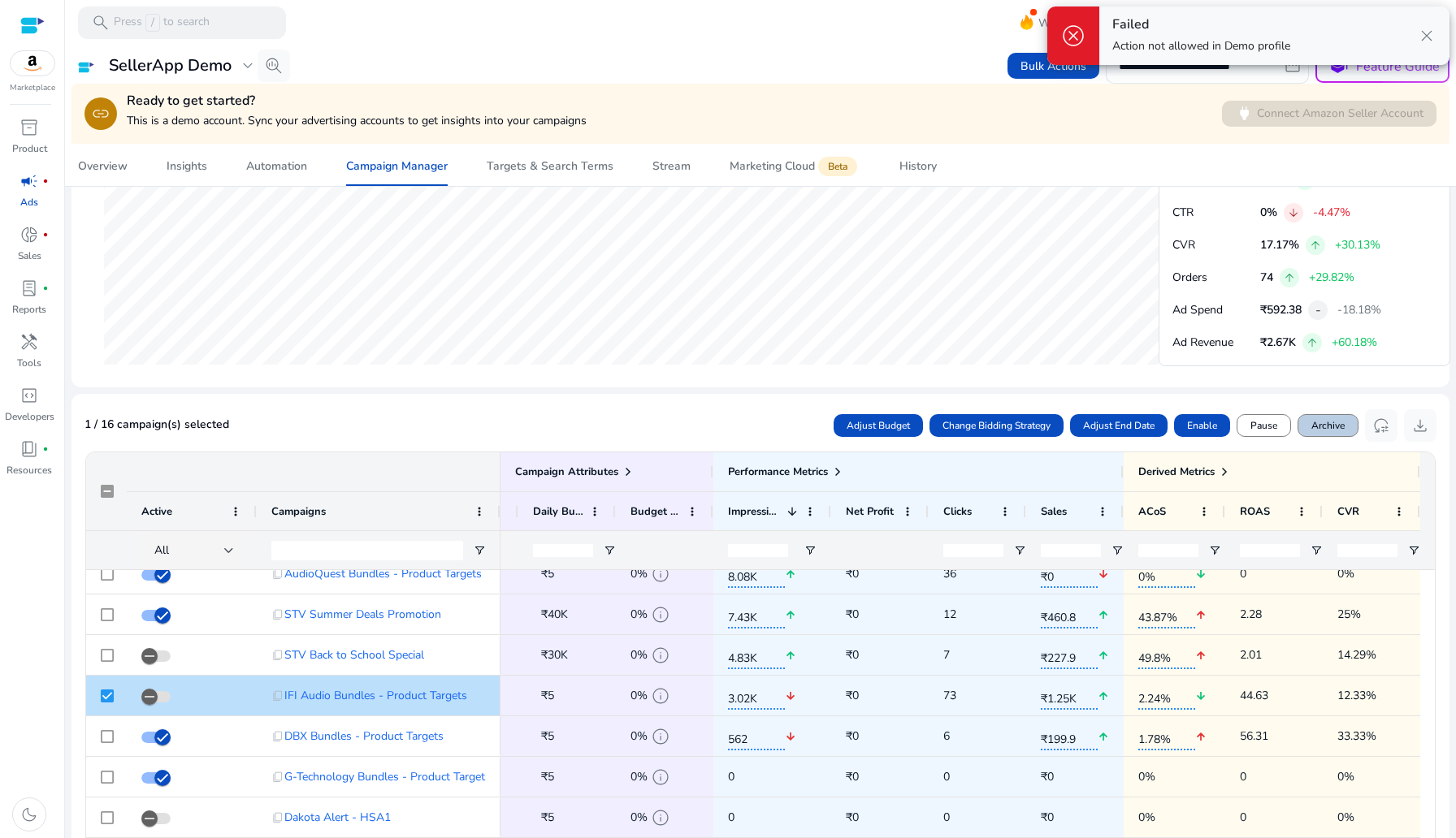
click at [1330, 426] on span "Archive" at bounding box center [1328, 425] width 33 height 14
click at [1355, 350] on p "+60.18%" at bounding box center [1354, 342] width 45 height 17
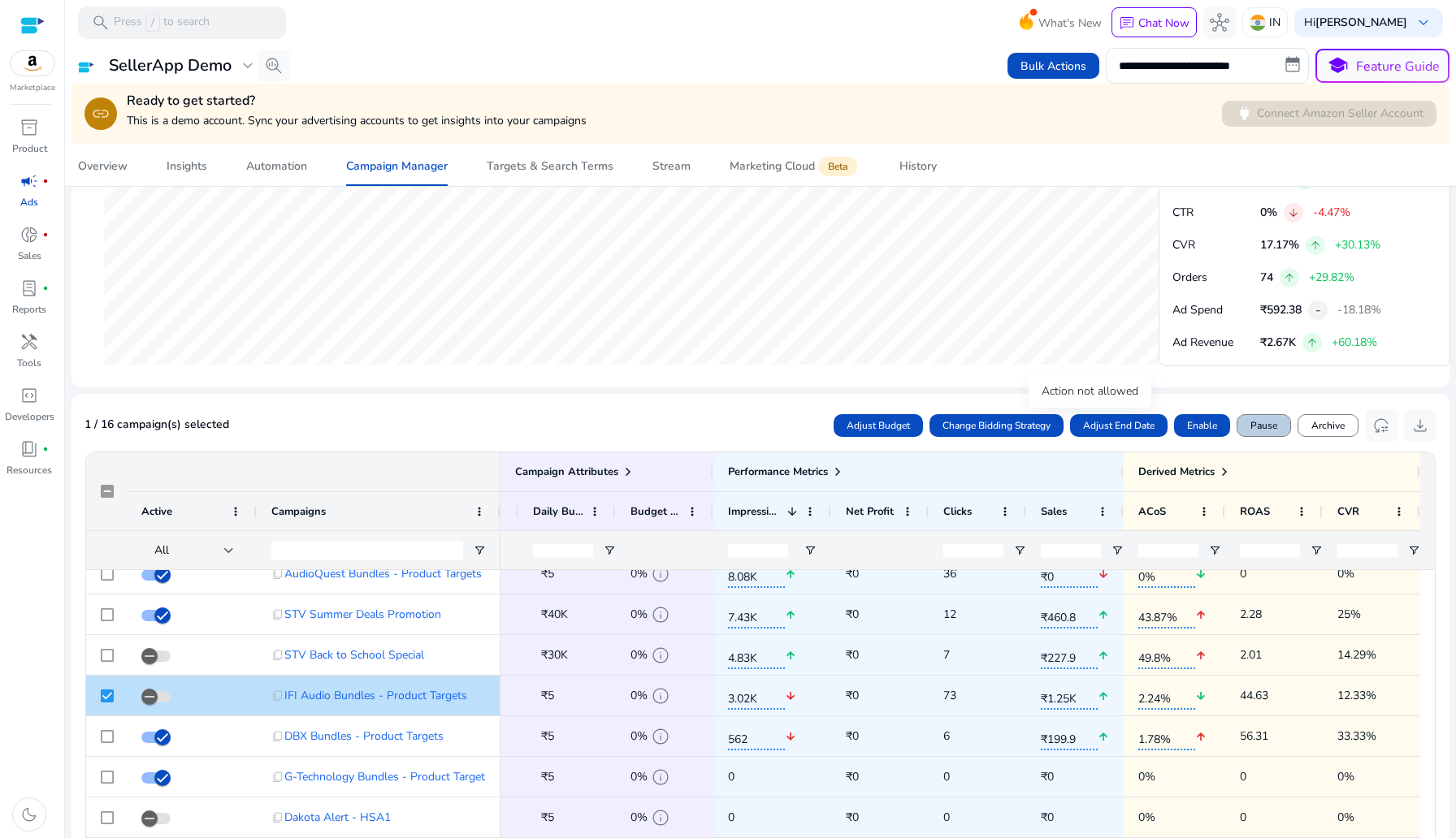
click at [1251, 424] on span "Pause" at bounding box center [1263, 425] width 27 height 14
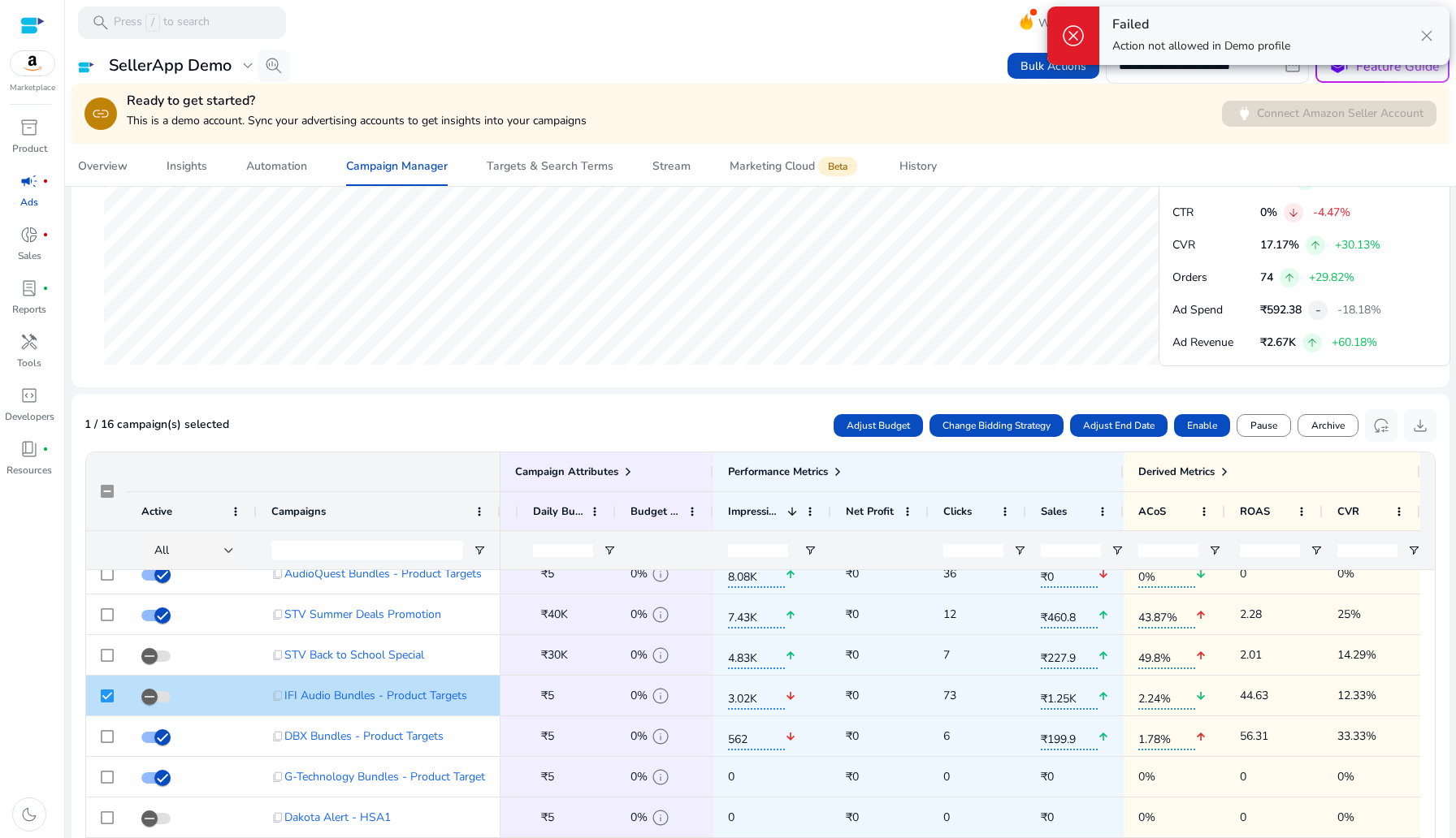
click at [1311, 222] on div "arrow_downward -4.47%" at bounding box center [1317, 213] width 67 height 19
click at [1421, 47] on div "Failed Action not allowed in Demo profile close" at bounding box center [1274, 36] width 350 height 59
click at [1431, 32] on span "close" at bounding box center [1426, 35] width 19 height 19
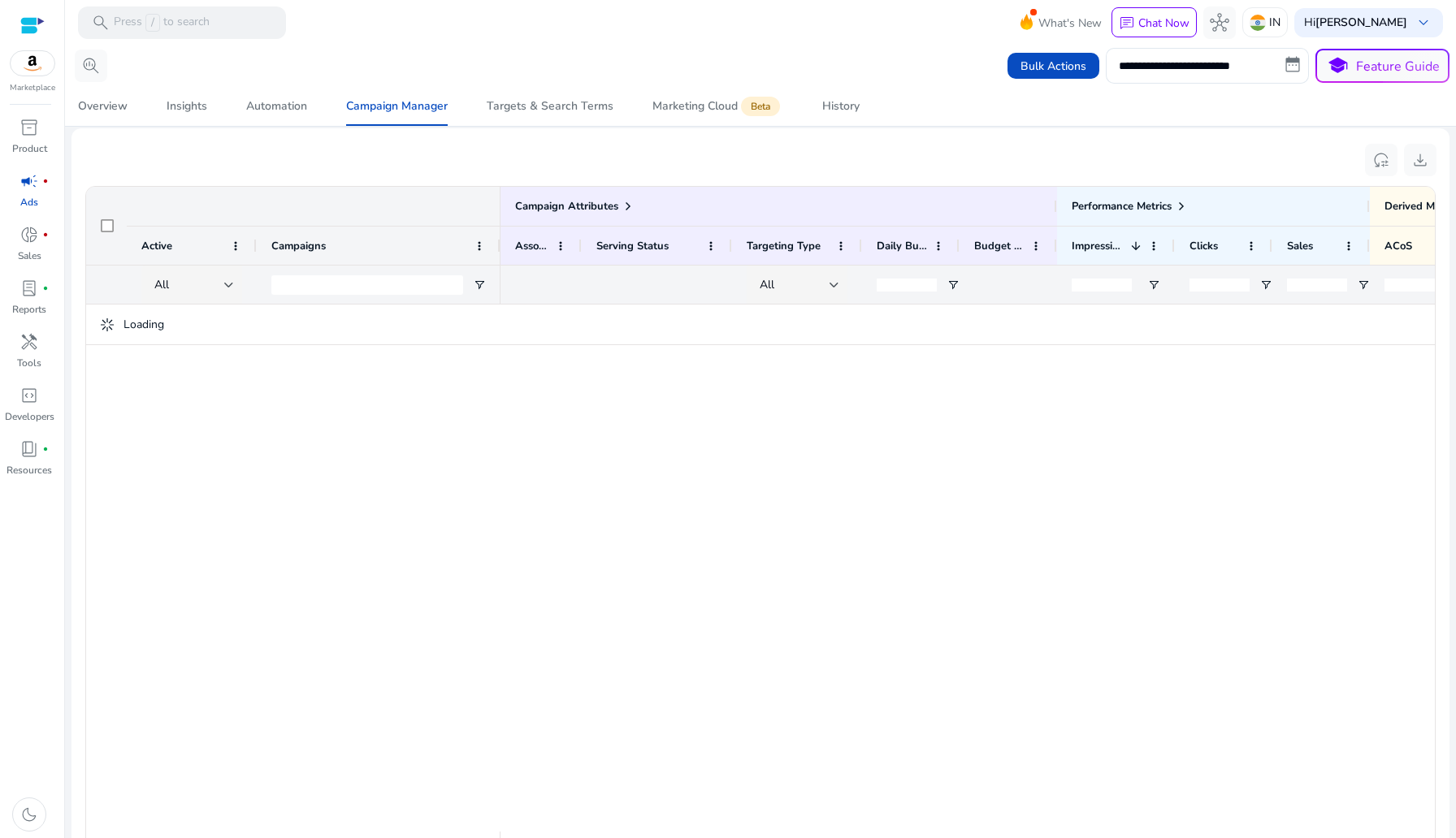
scroll to position [653, 0]
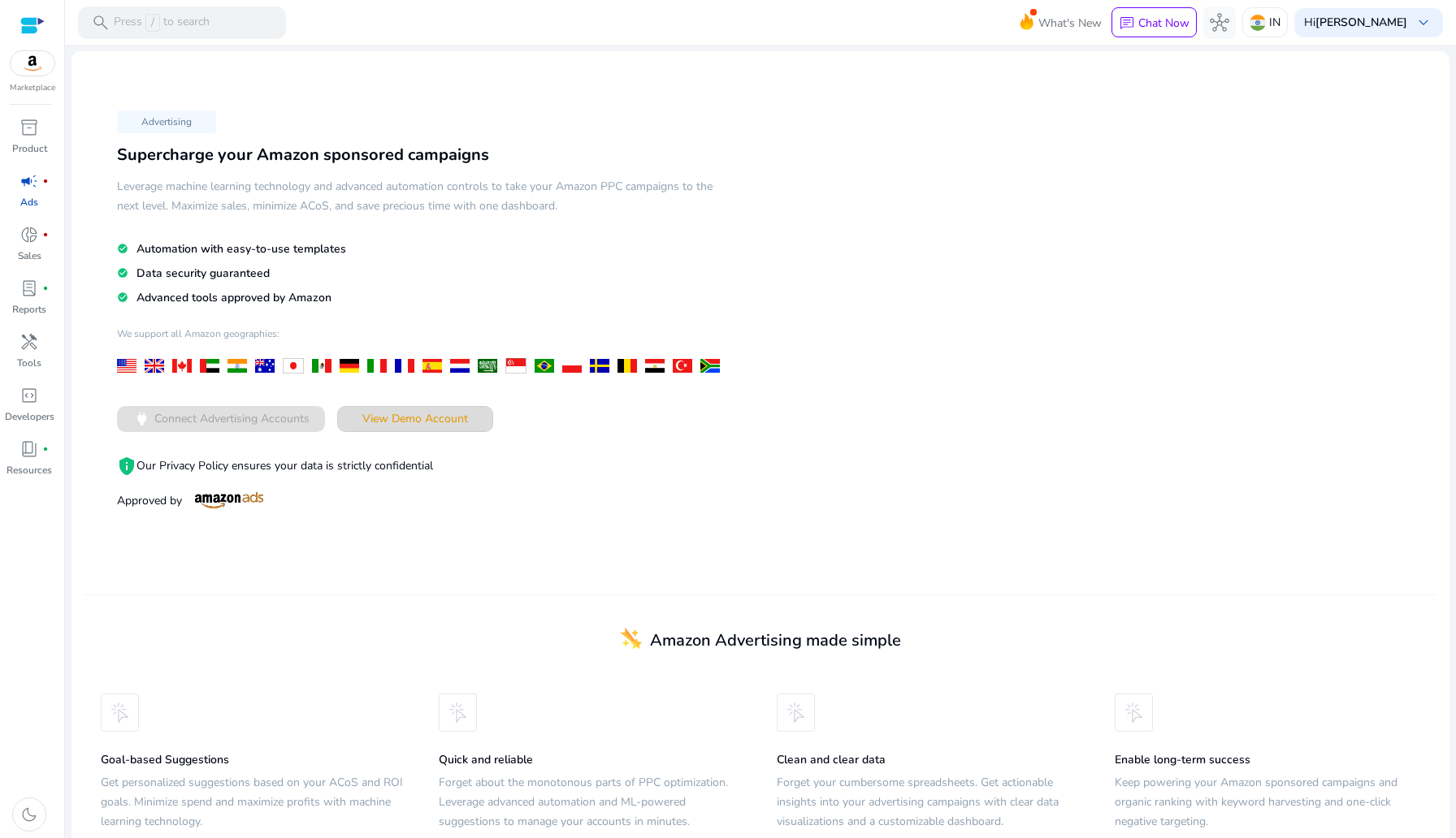
click at [411, 409] on span at bounding box center [415, 419] width 154 height 39
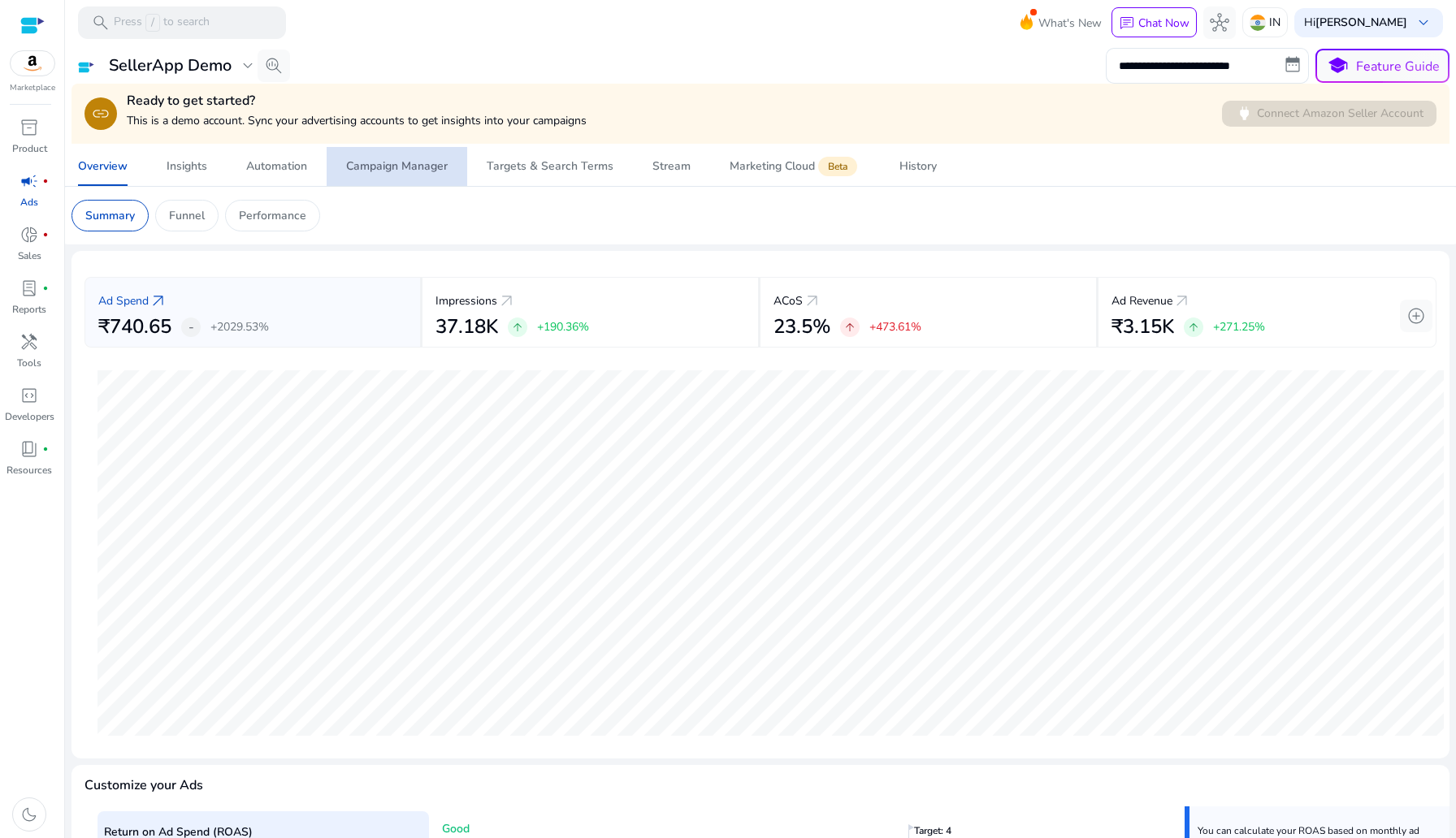
click at [445, 170] on div "Campaign Manager" at bounding box center [396, 167] width 101 height 12
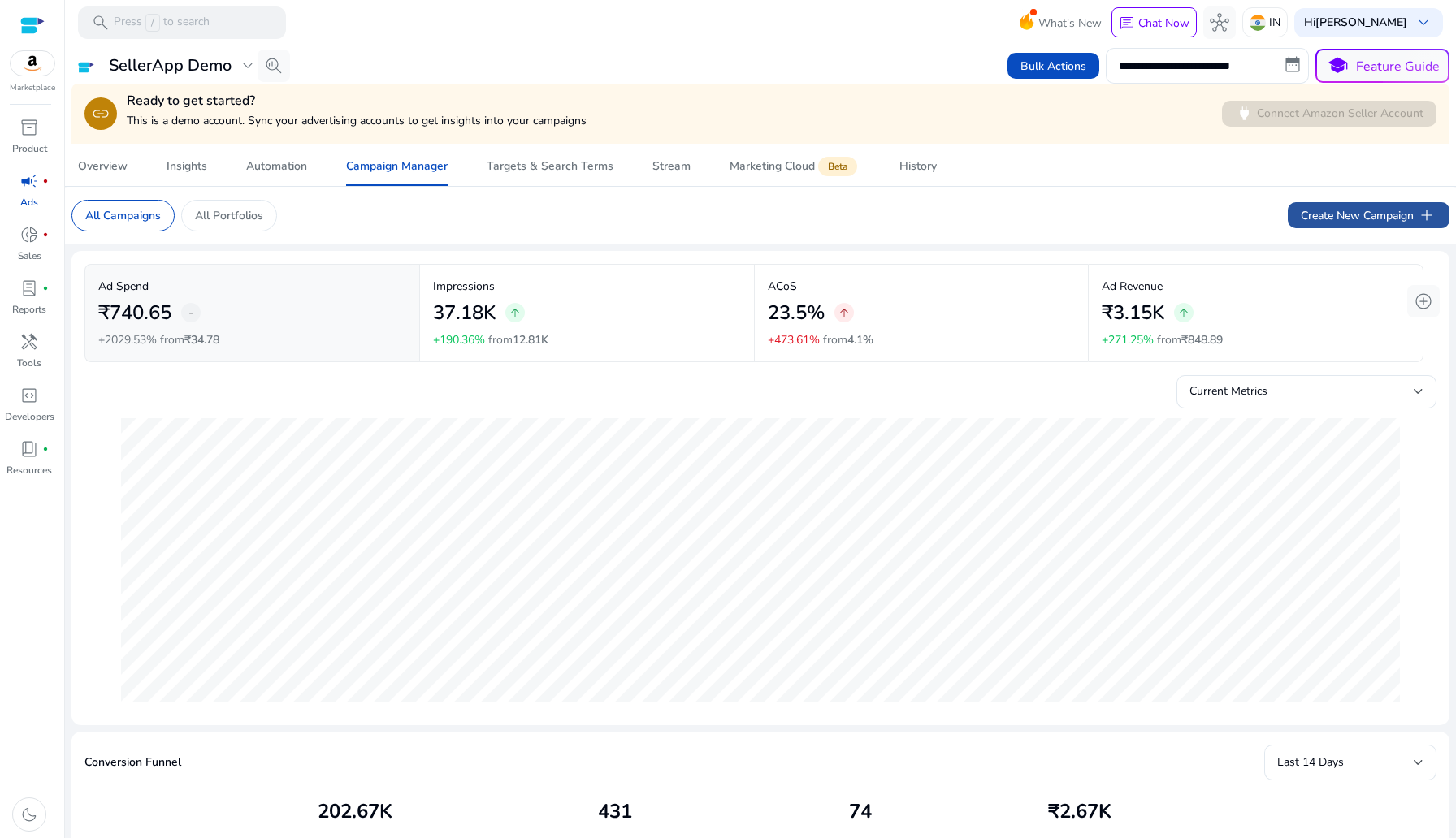
click at [1336, 226] on span at bounding box center [1368, 215] width 162 height 39
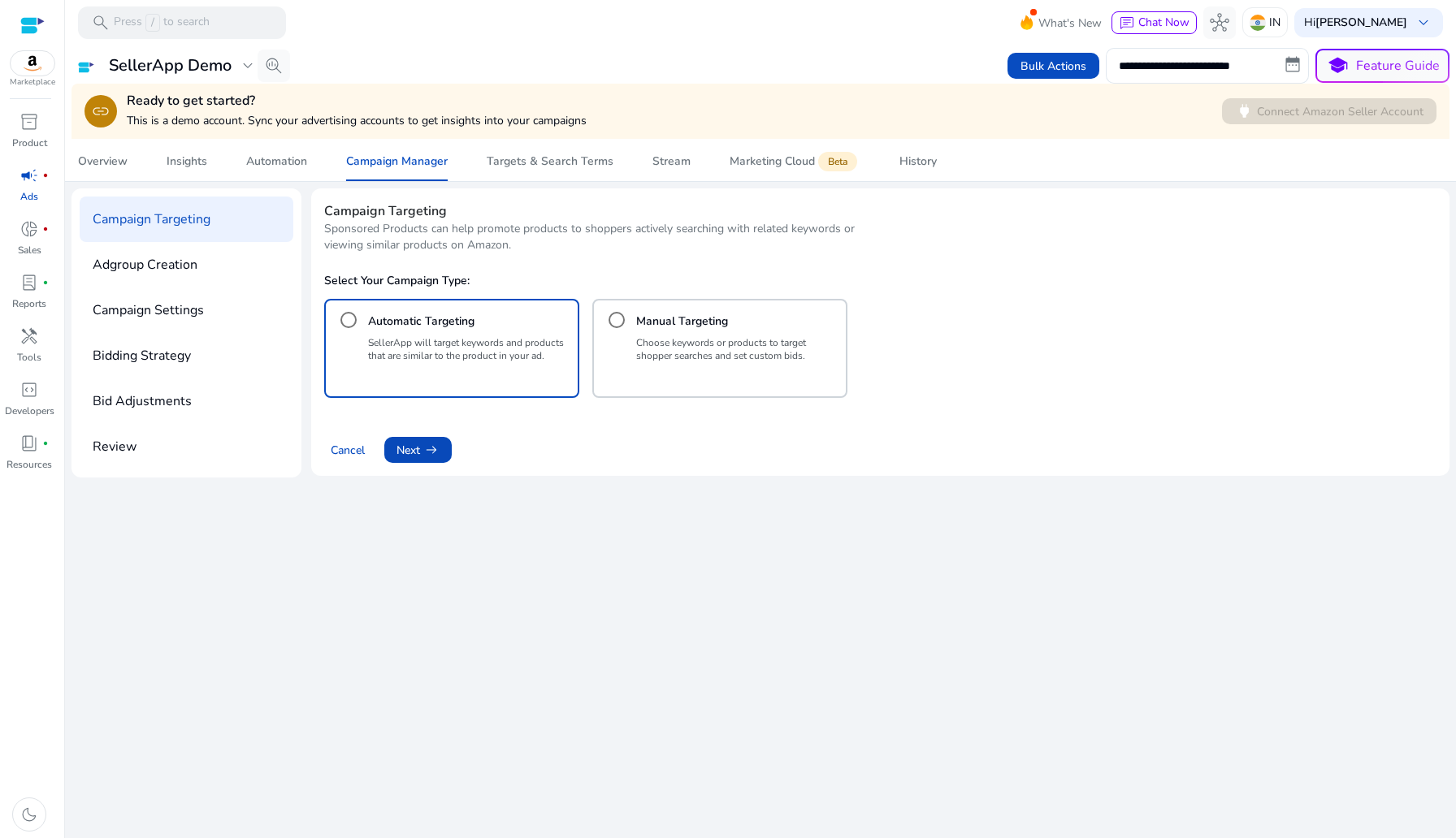
click at [420, 447] on span "Next arrow_right_alt" at bounding box center [418, 450] width 43 height 17
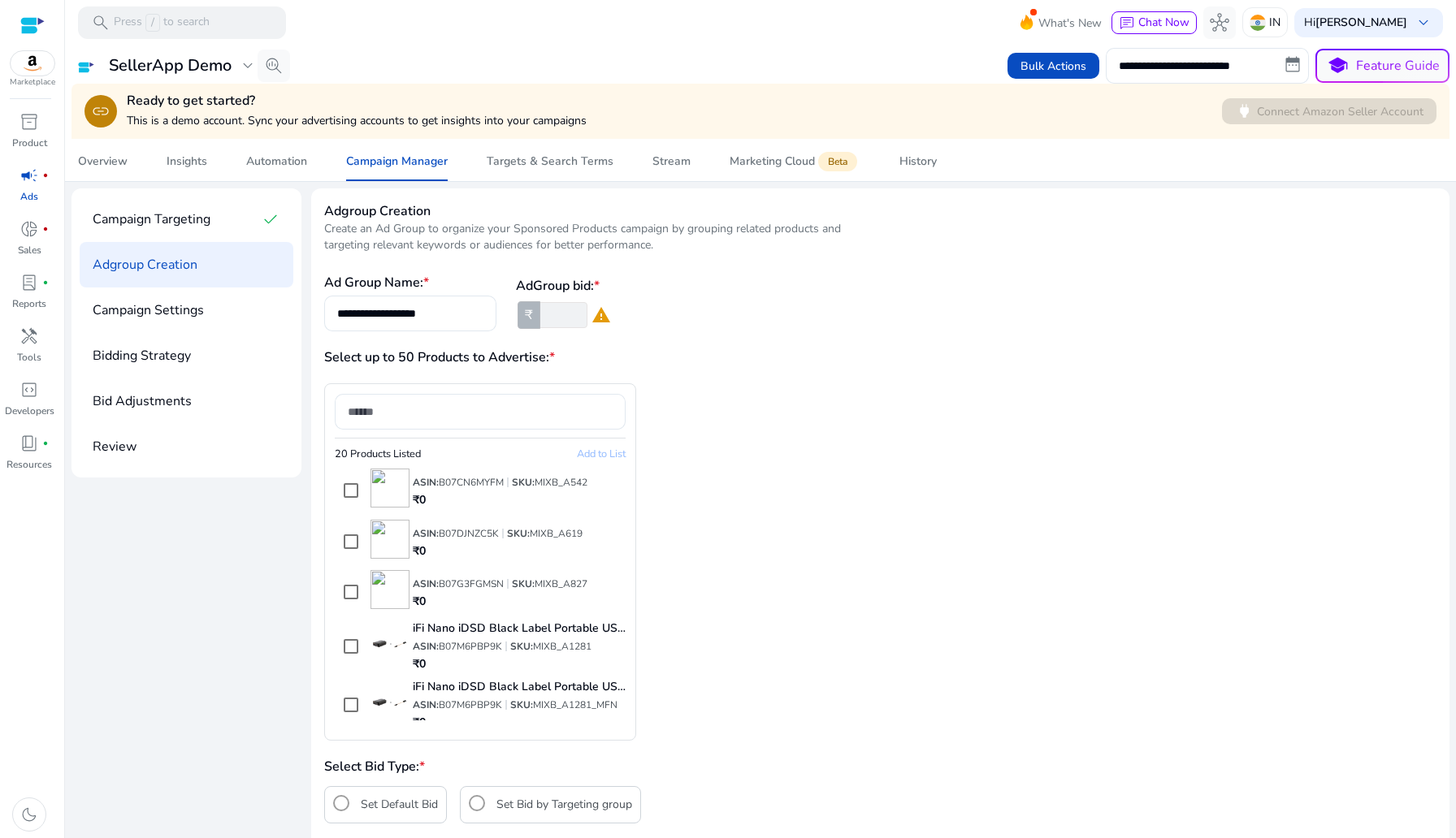
scroll to position [87, 0]
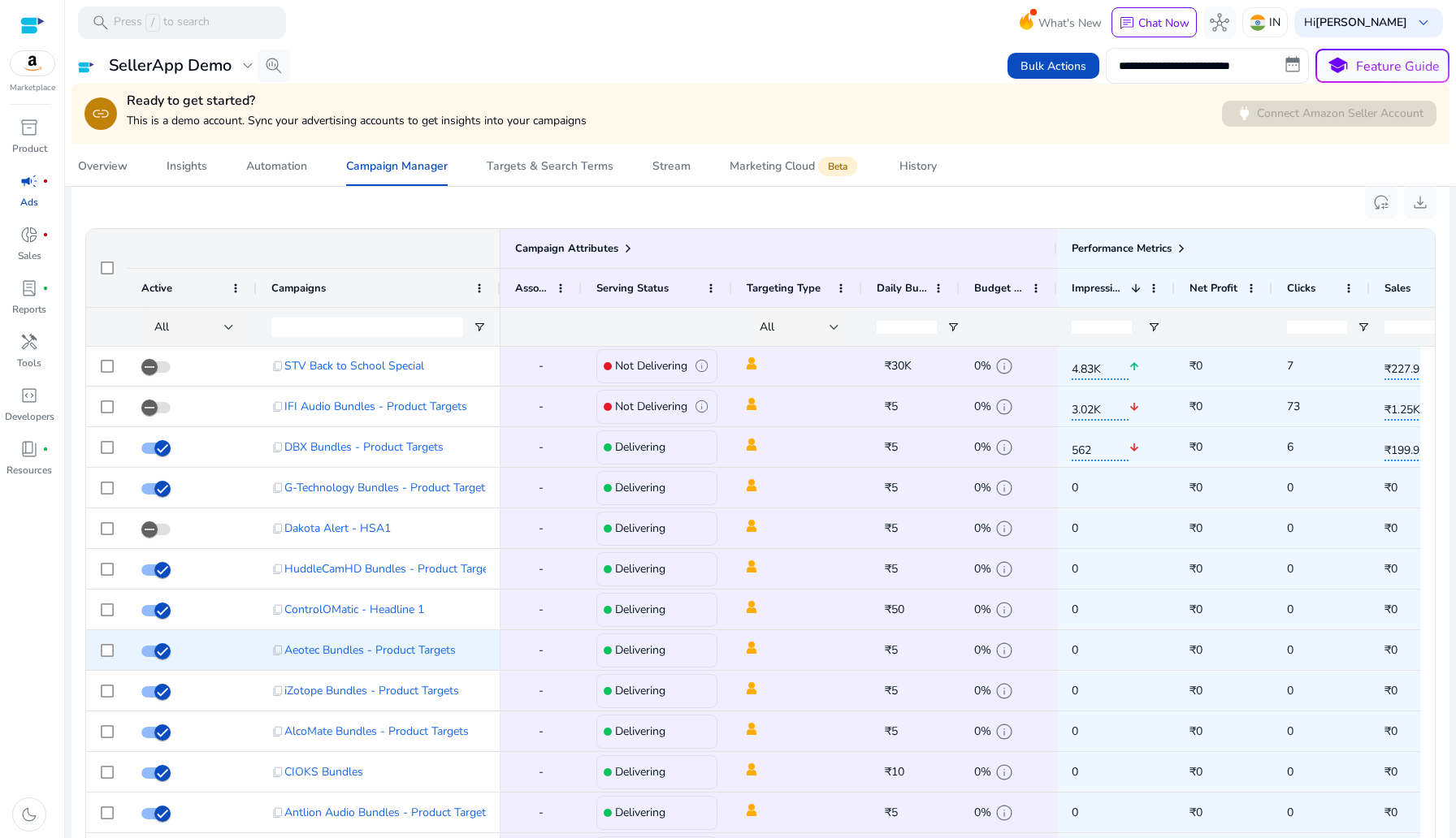
scroll to position [1053, 0]
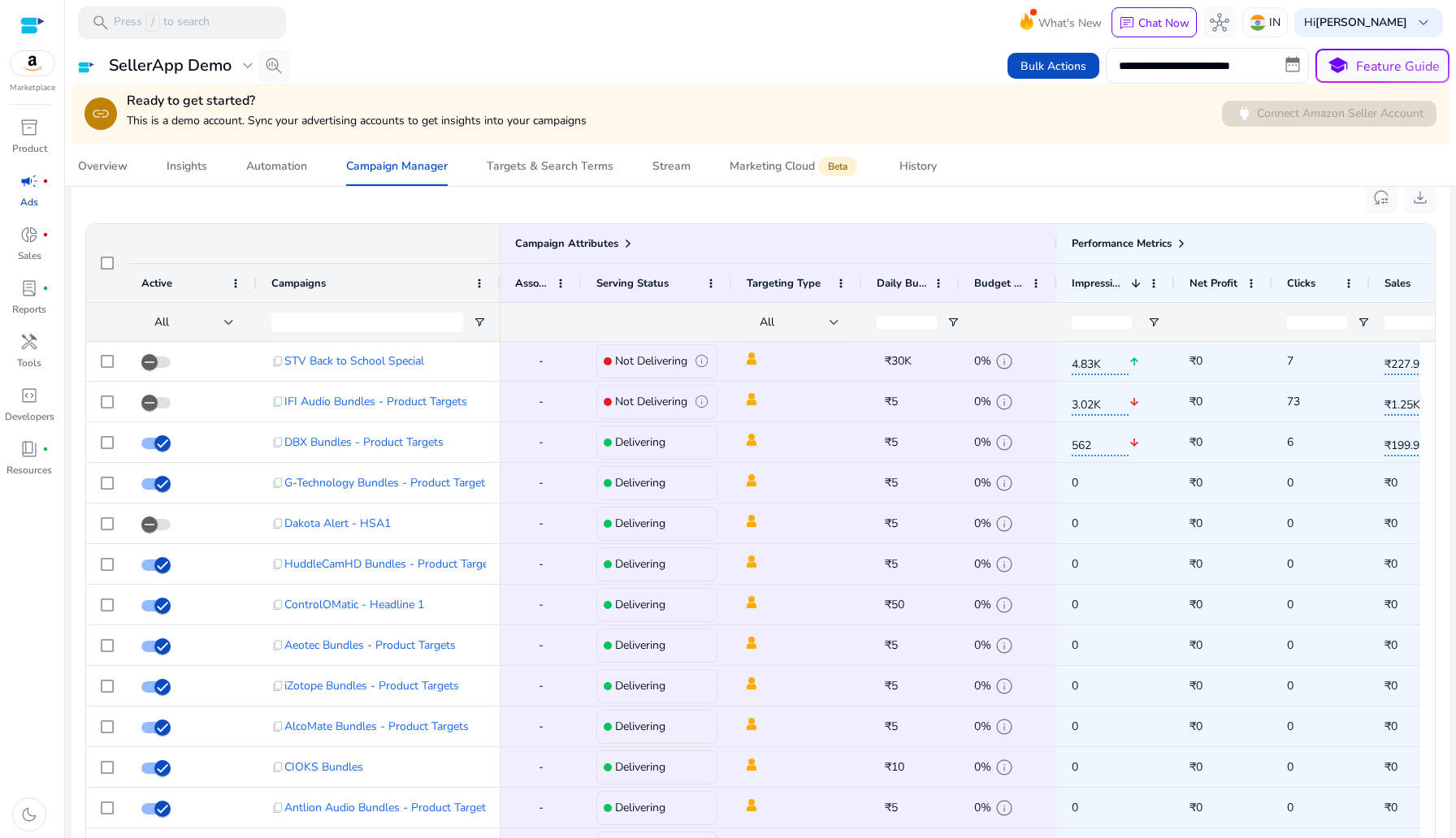
click at [37, 67] on img at bounding box center [33, 63] width 44 height 24
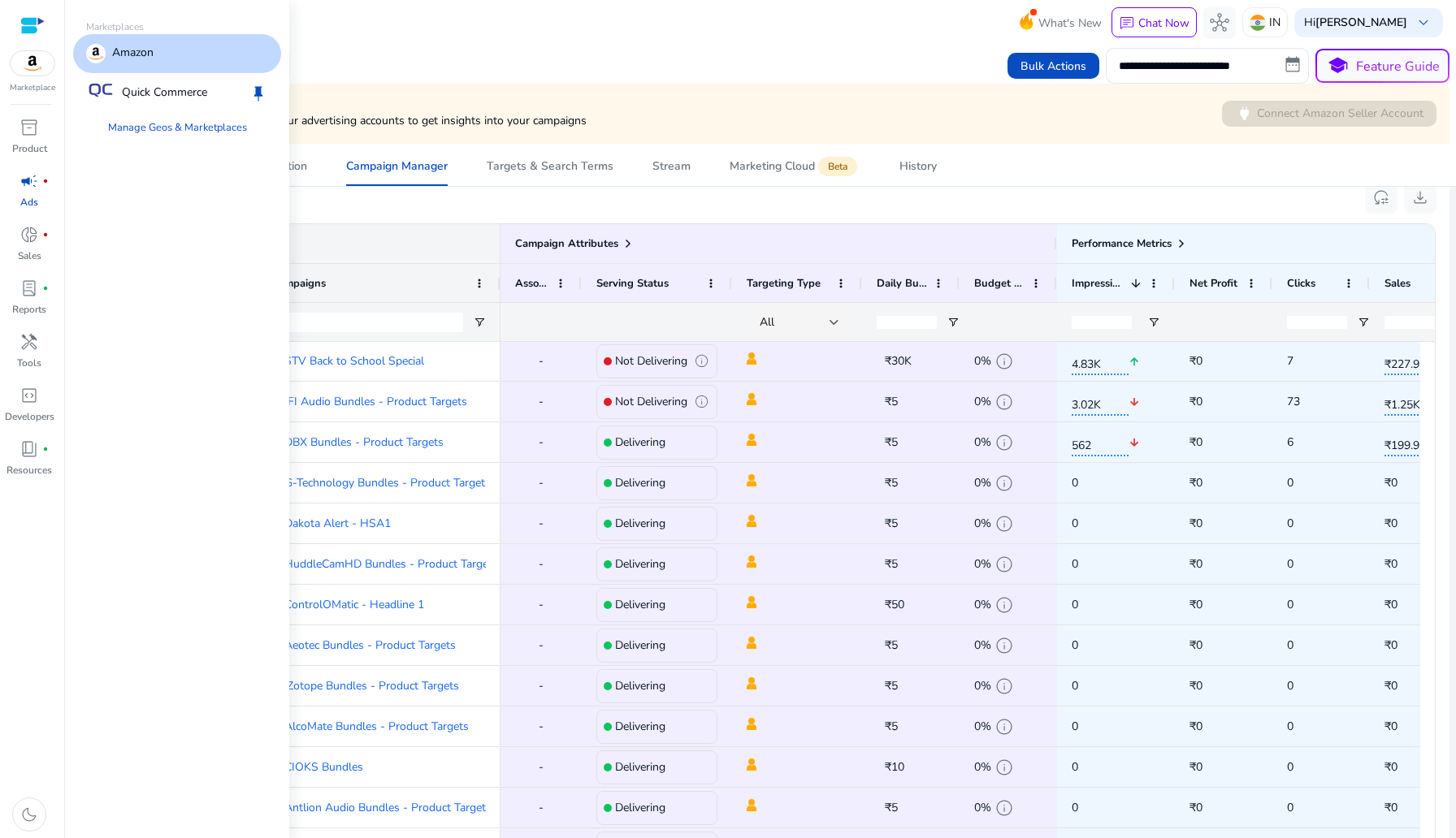
click at [20, 8] on div at bounding box center [32, 25] width 24 height 50
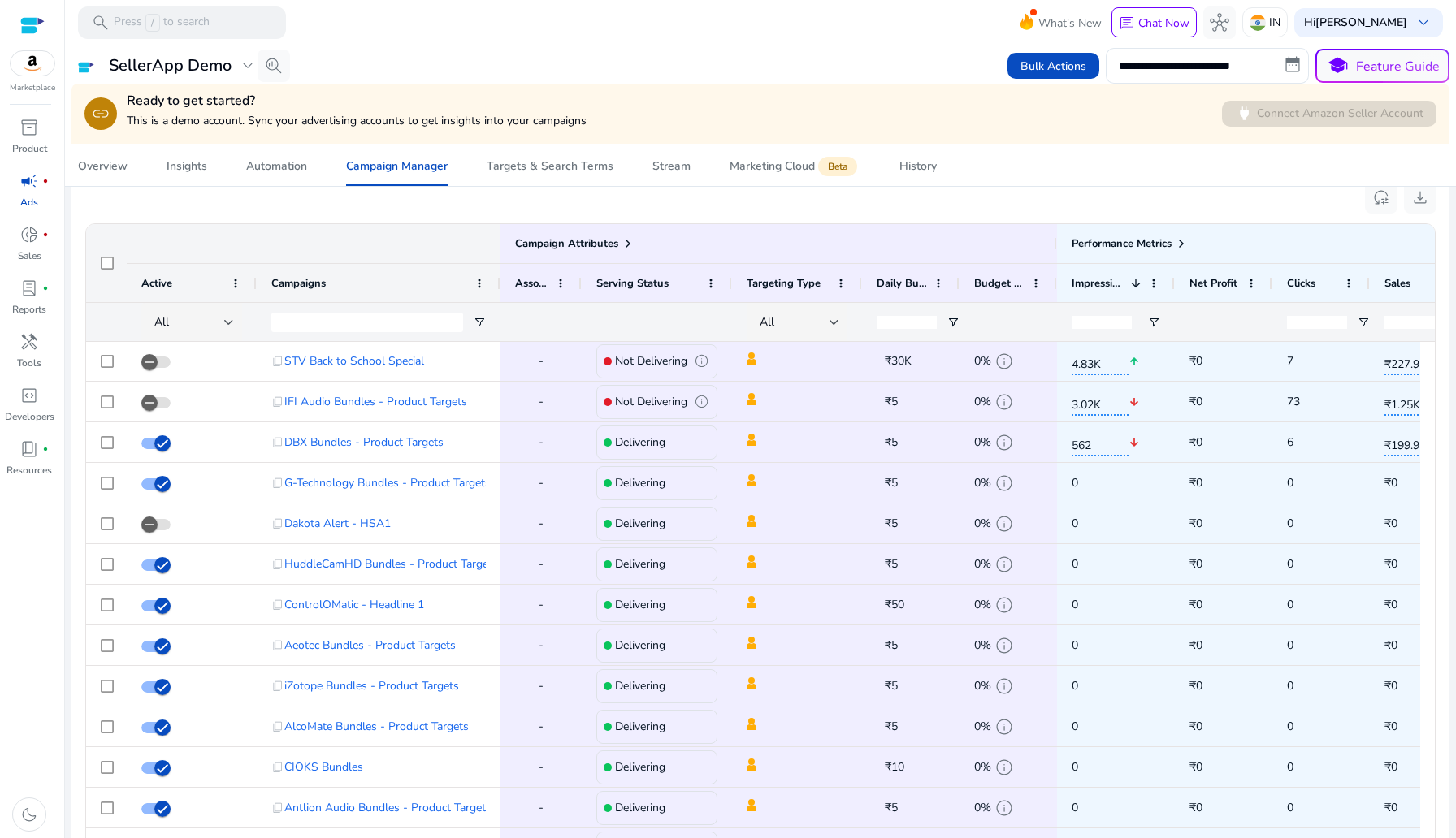
click at [25, 16] on div at bounding box center [32, 25] width 24 height 18
